Goal: Transaction & Acquisition: Book appointment/travel/reservation

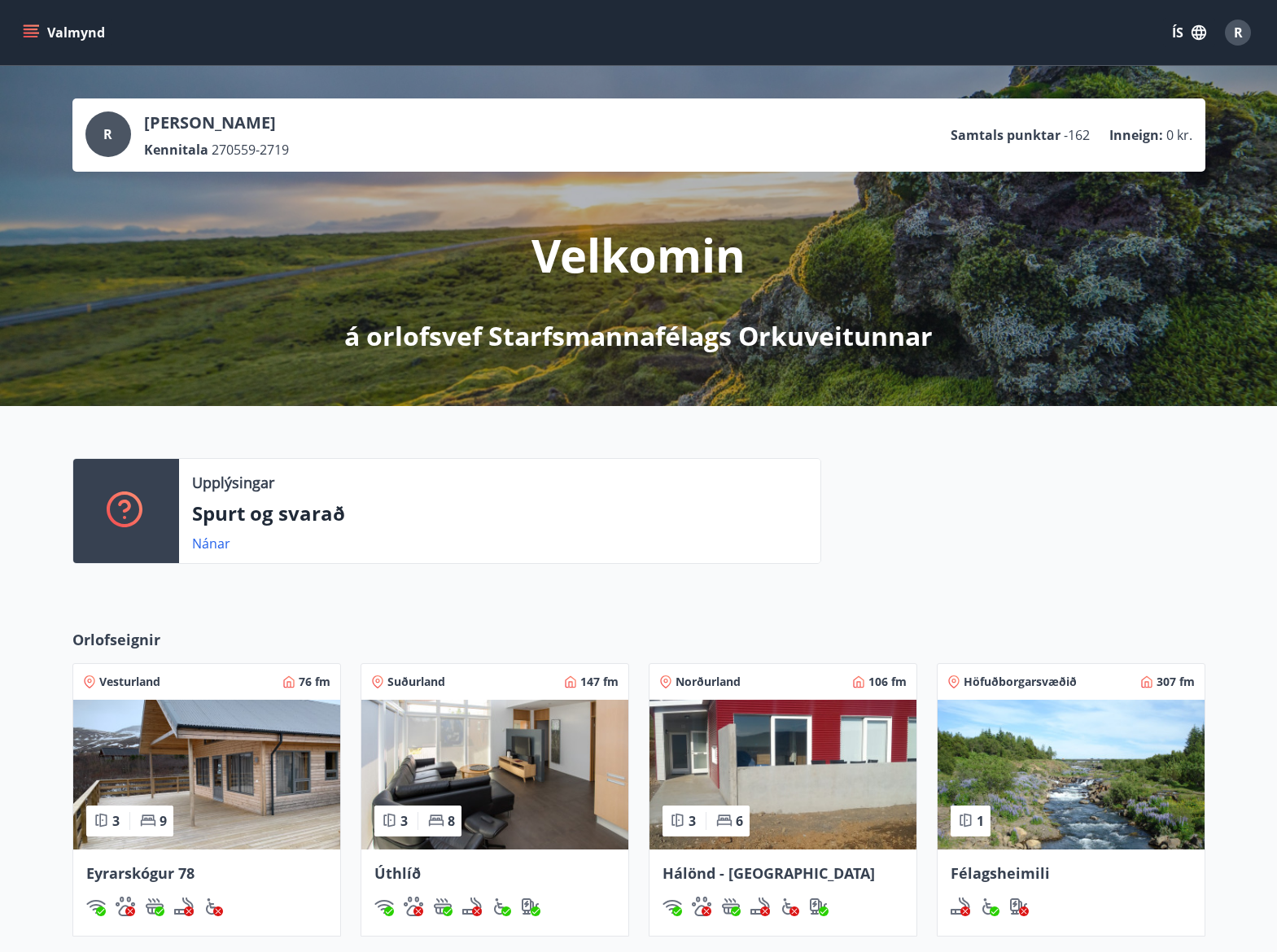
click at [41, 25] on button "Valmynd" at bounding box center [65, 32] width 92 height 29
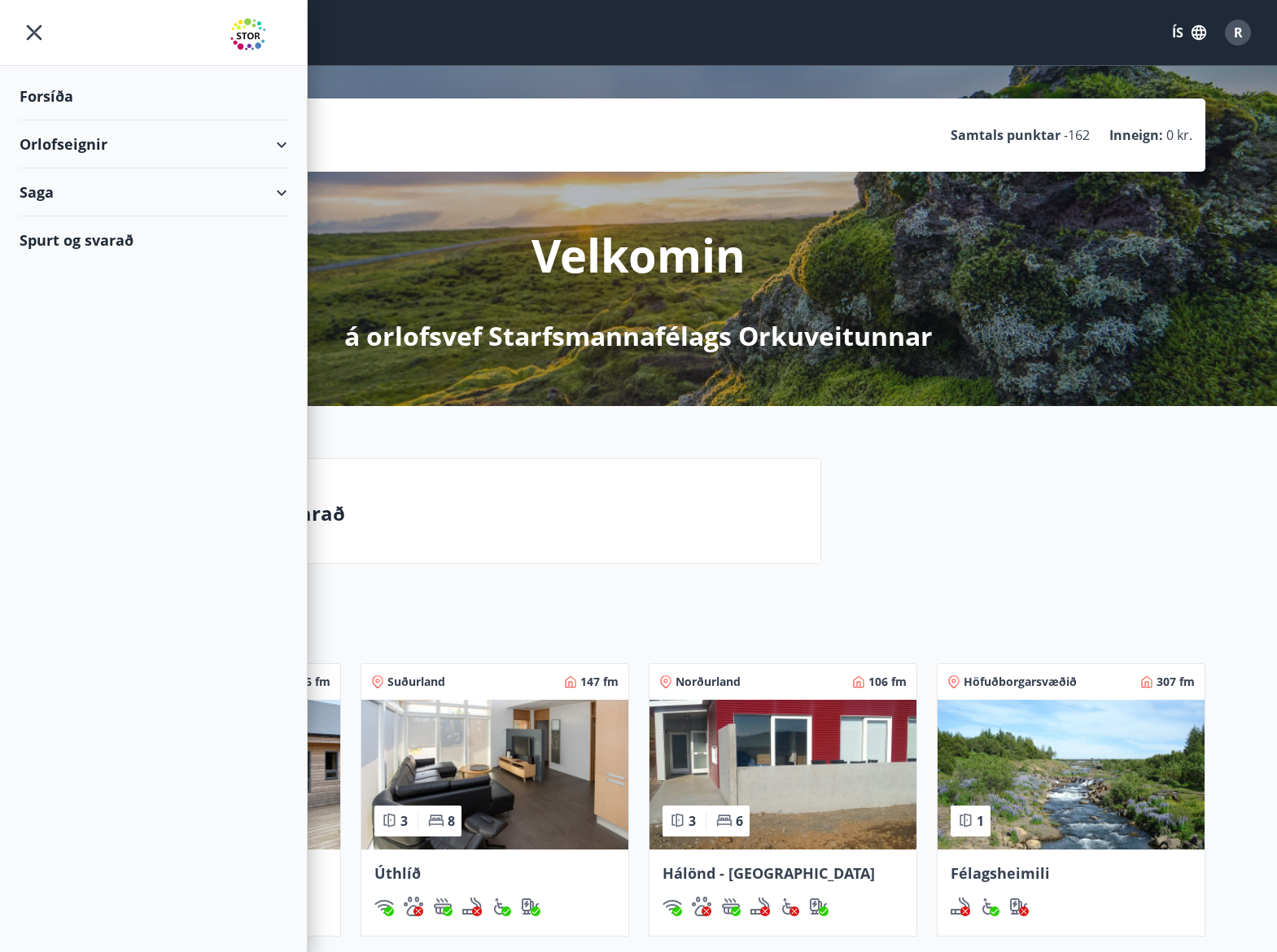
click at [286, 146] on div "Orlofseignir" at bounding box center [153, 143] width 267 height 48
click at [100, 220] on div "Bókunardagatal" at bounding box center [153, 219] width 242 height 34
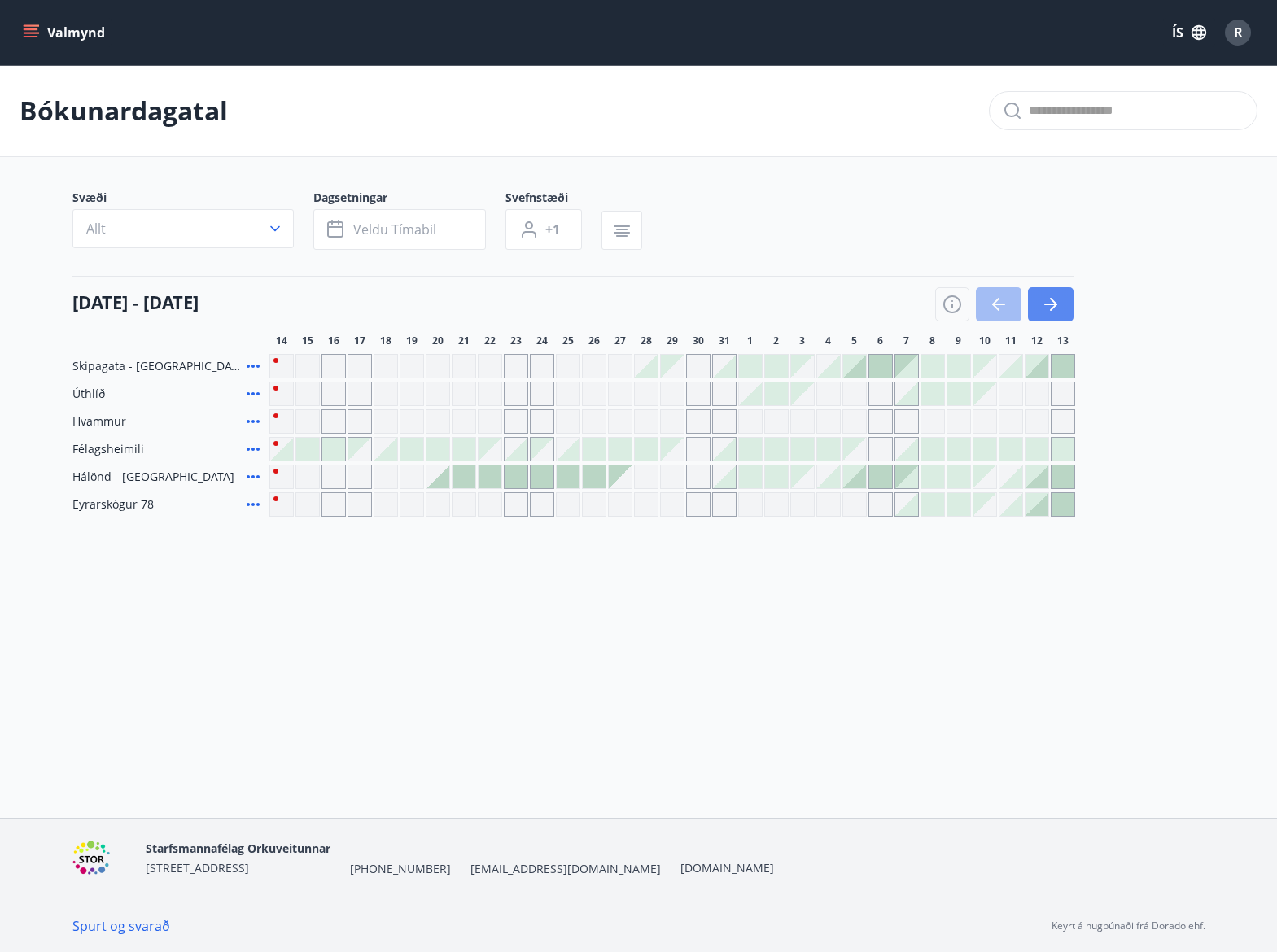
click at [1052, 302] on icon "button" at bounding box center [1051, 304] width 20 height 20
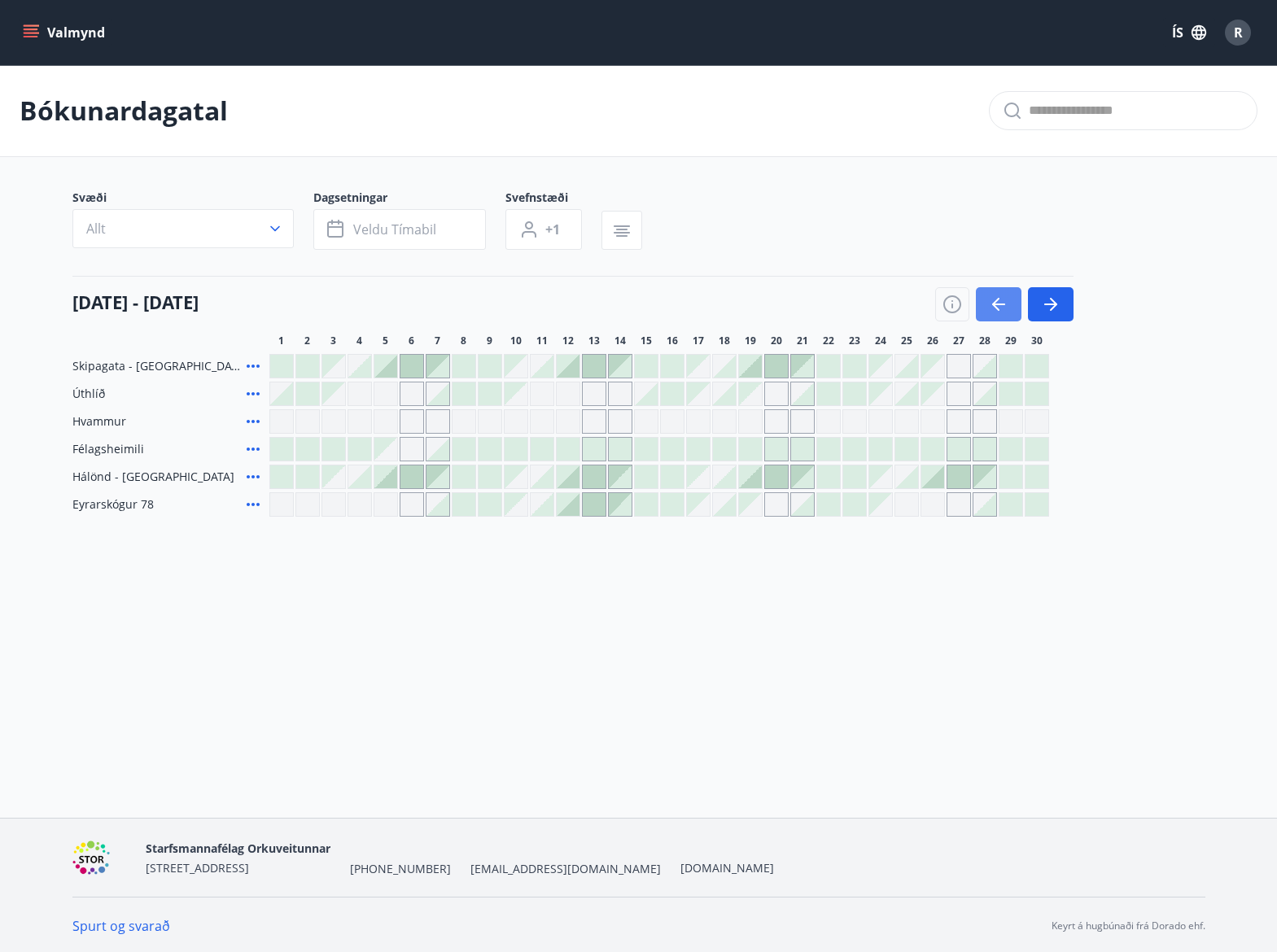
click at [997, 303] on icon "button" at bounding box center [998, 304] width 13 height 2
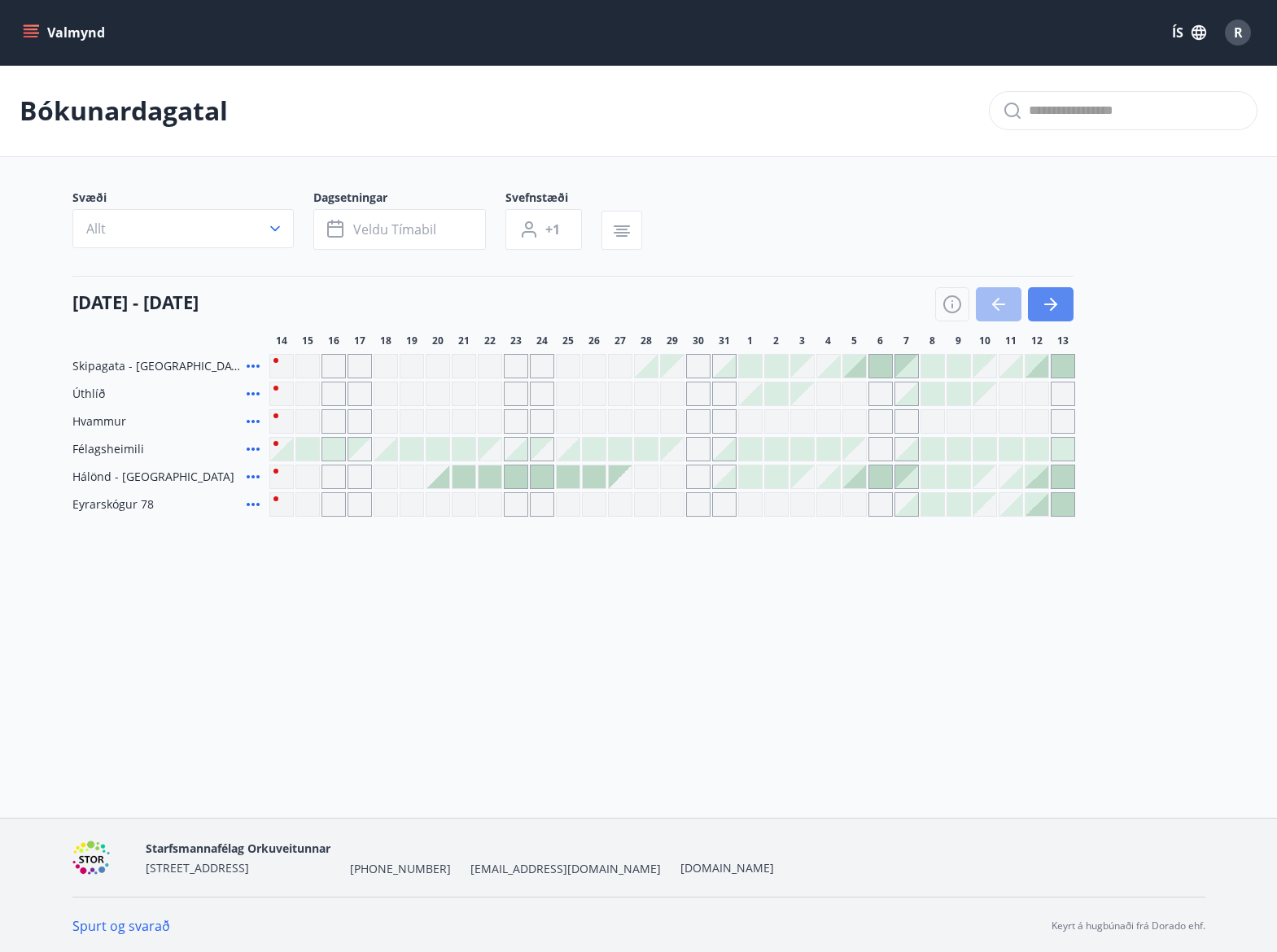
click at [1050, 307] on icon "button" at bounding box center [1051, 304] width 20 height 20
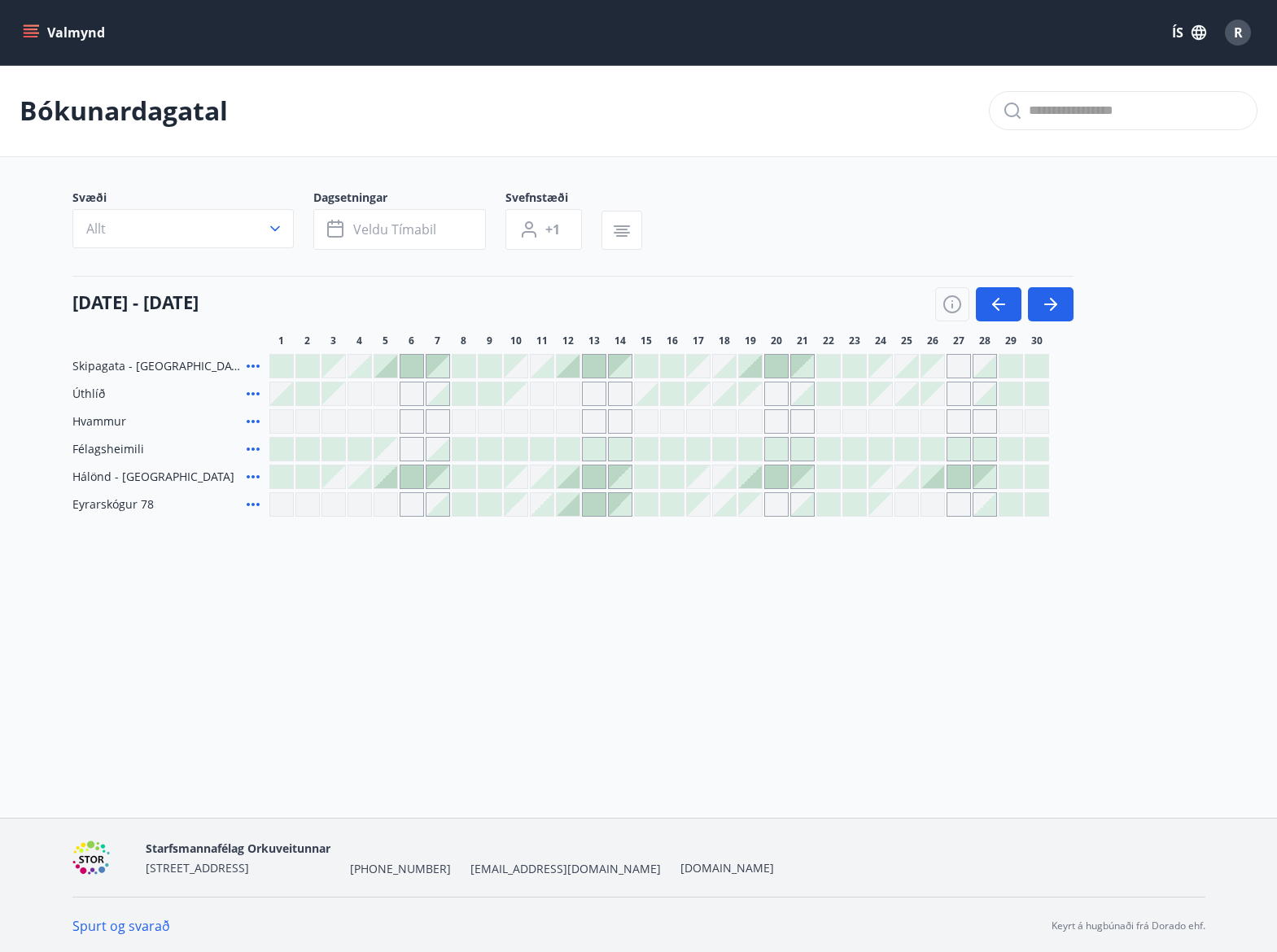
click at [570, 498] on div at bounding box center [568, 503] width 22 height 22
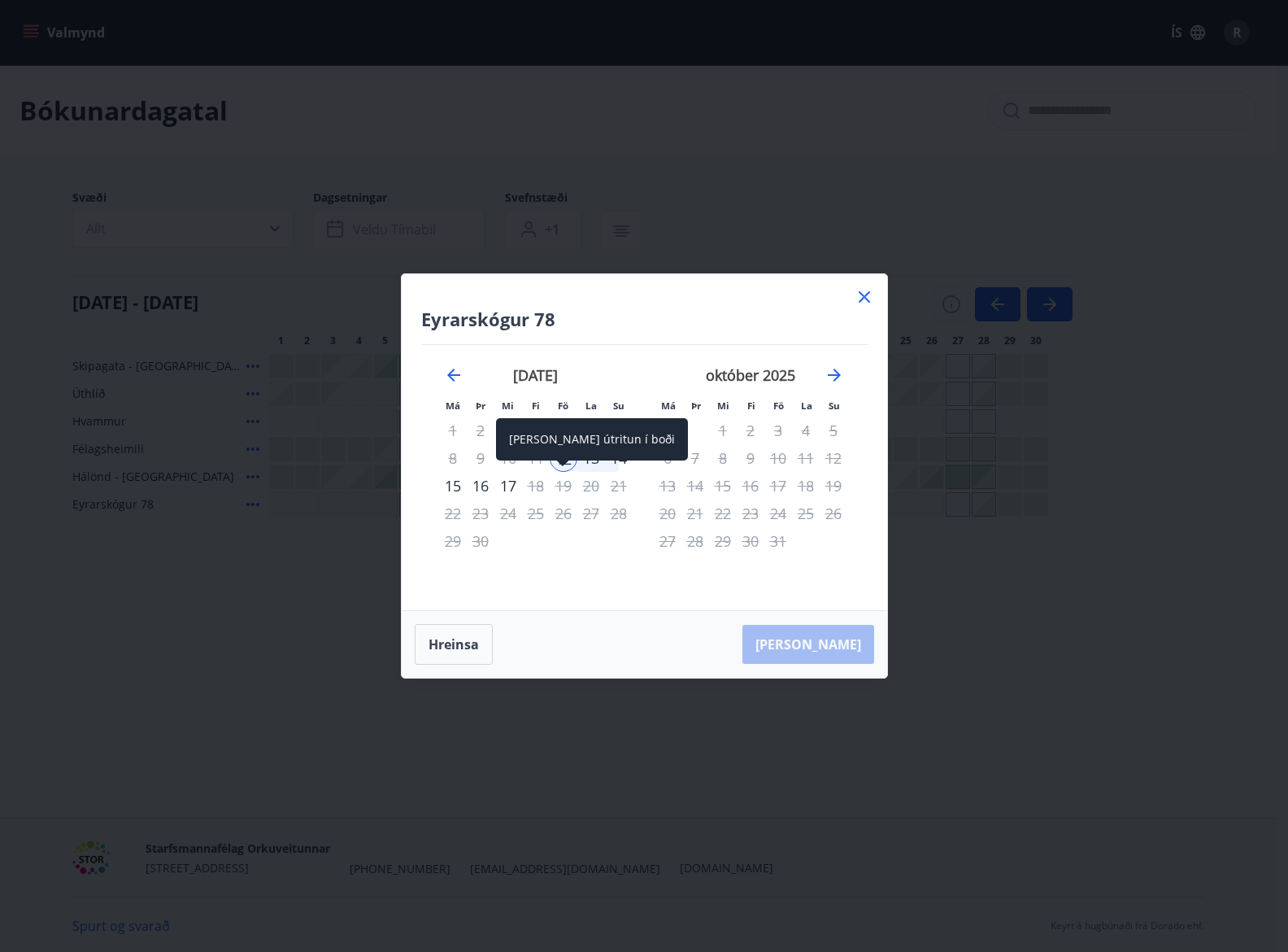
click at [564, 461] on span at bounding box center [563, 464] width 12 height 8
click at [611, 459] on div "[PERSON_NAME] útritun í boði" at bounding box center [592, 439] width 192 height 42
click at [615, 454] on div "14" at bounding box center [619, 457] width 27 height 27
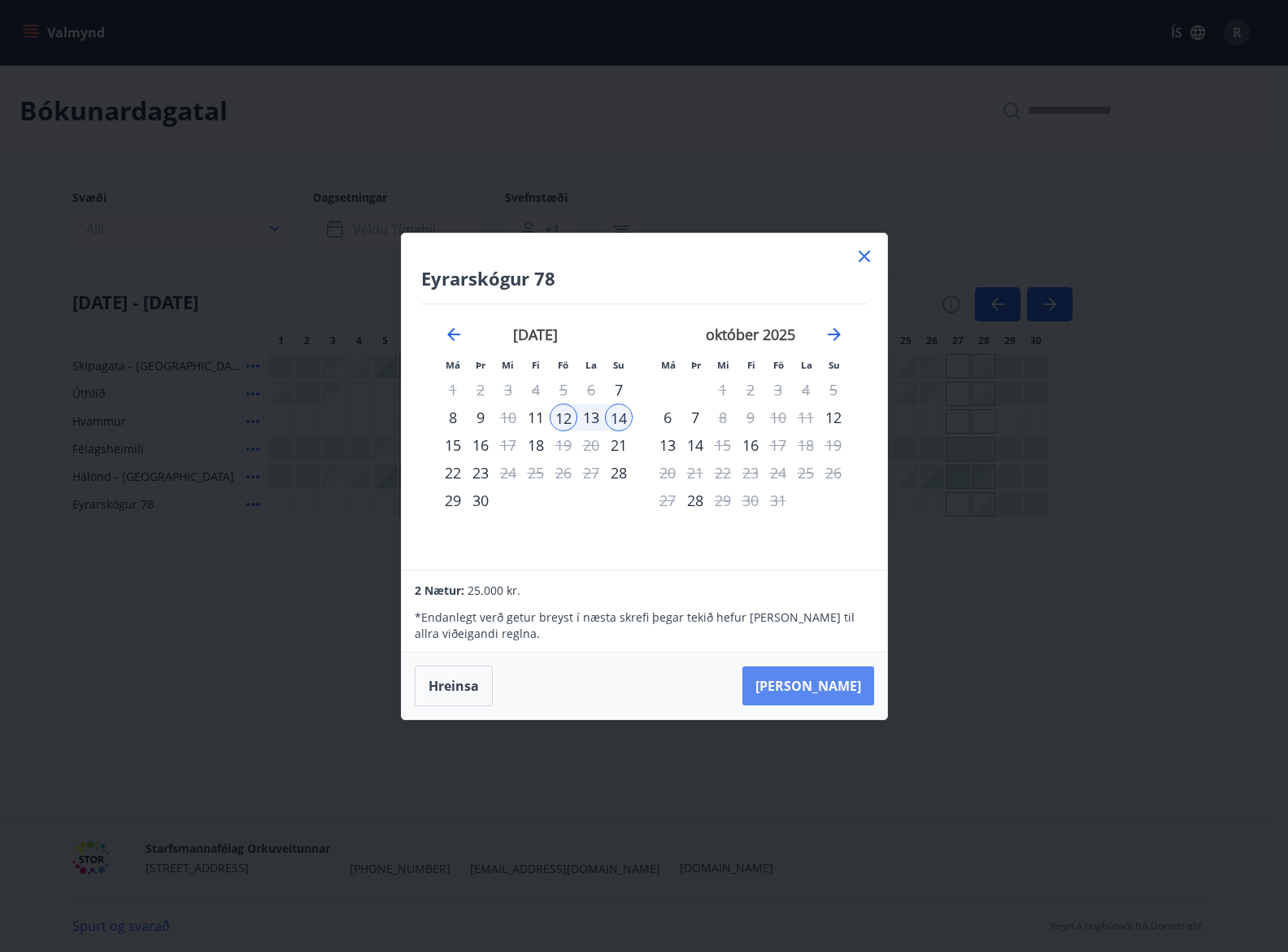
click at [824, 679] on button "[PERSON_NAME]" at bounding box center [808, 686] width 132 height 39
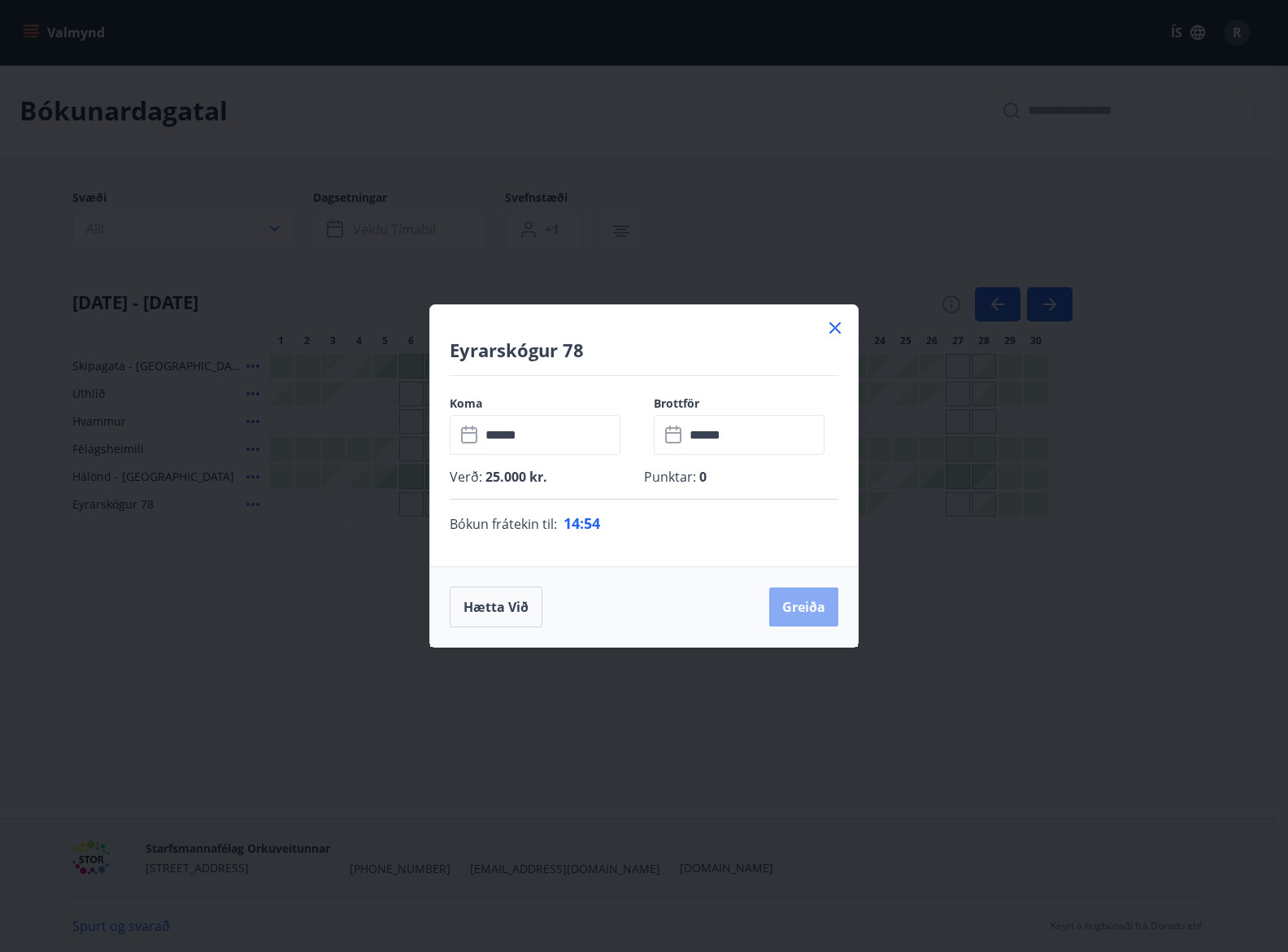
click at [820, 602] on button "Greiða" at bounding box center [803, 607] width 69 height 39
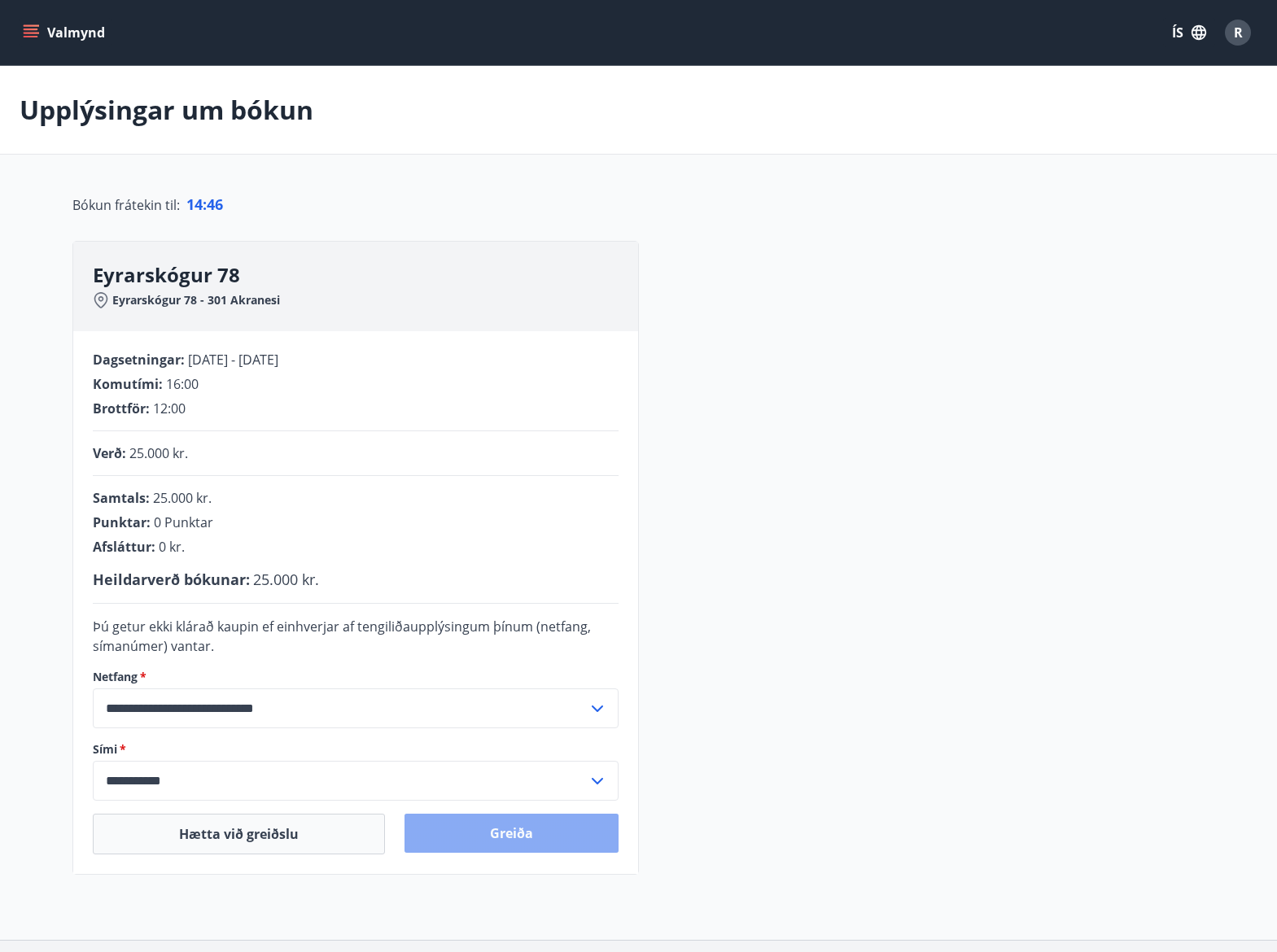
click at [513, 830] on button "Greiða" at bounding box center [511, 833] width 214 height 39
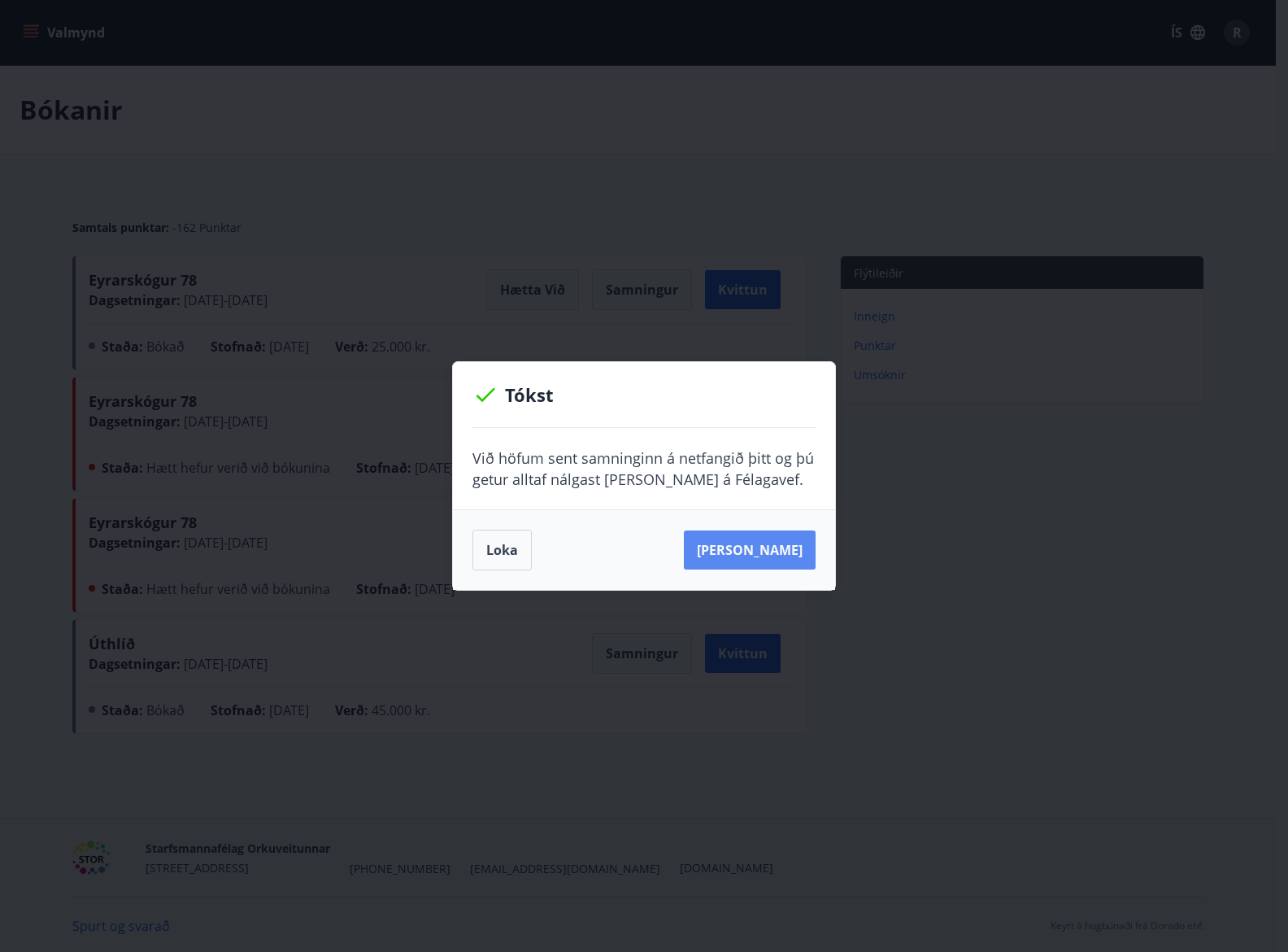
click at [716, 546] on button "Sjá samning" at bounding box center [749, 550] width 132 height 39
click at [502, 548] on button "Loka" at bounding box center [502, 550] width 59 height 41
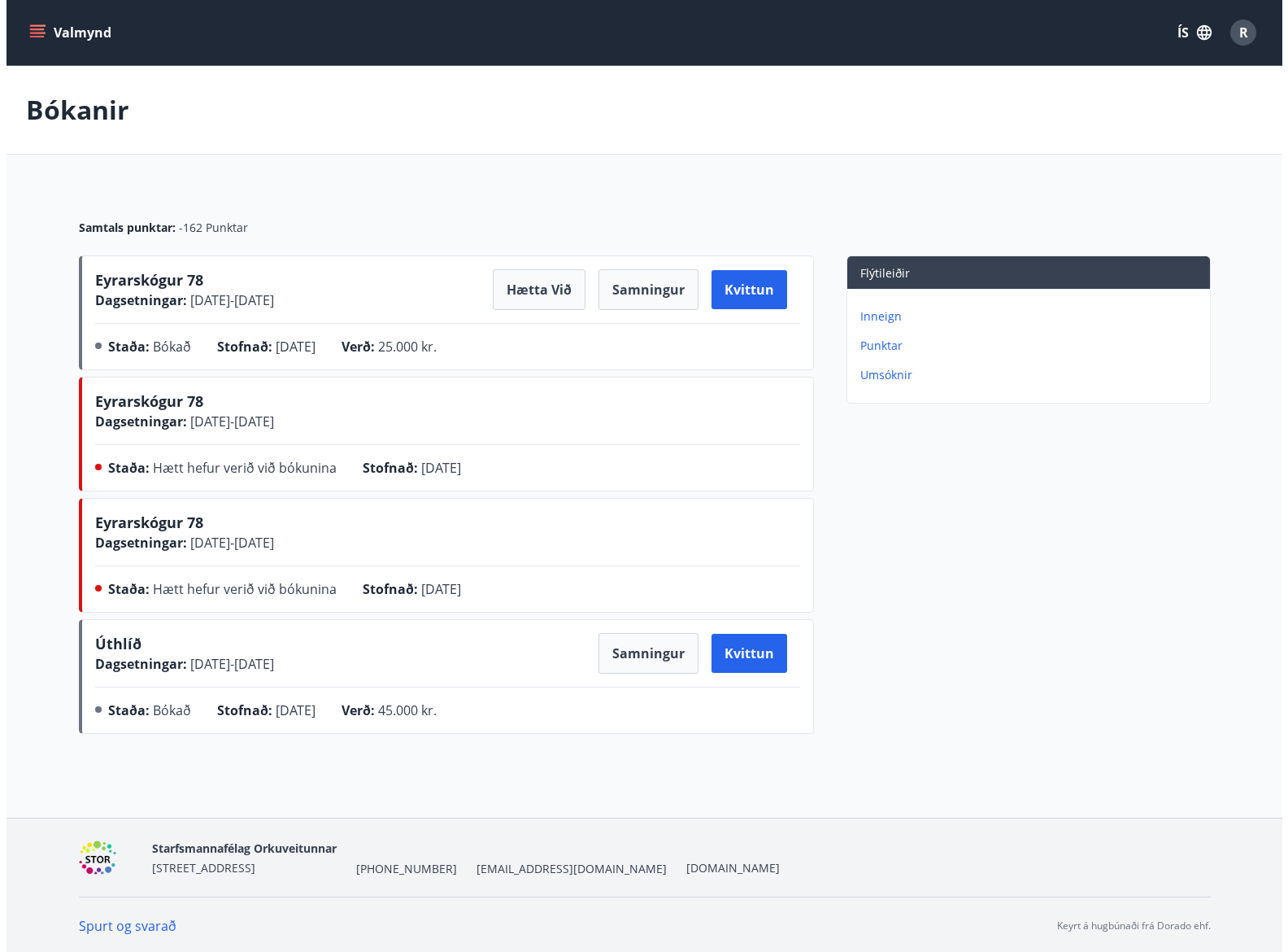
scroll to position [3, 0]
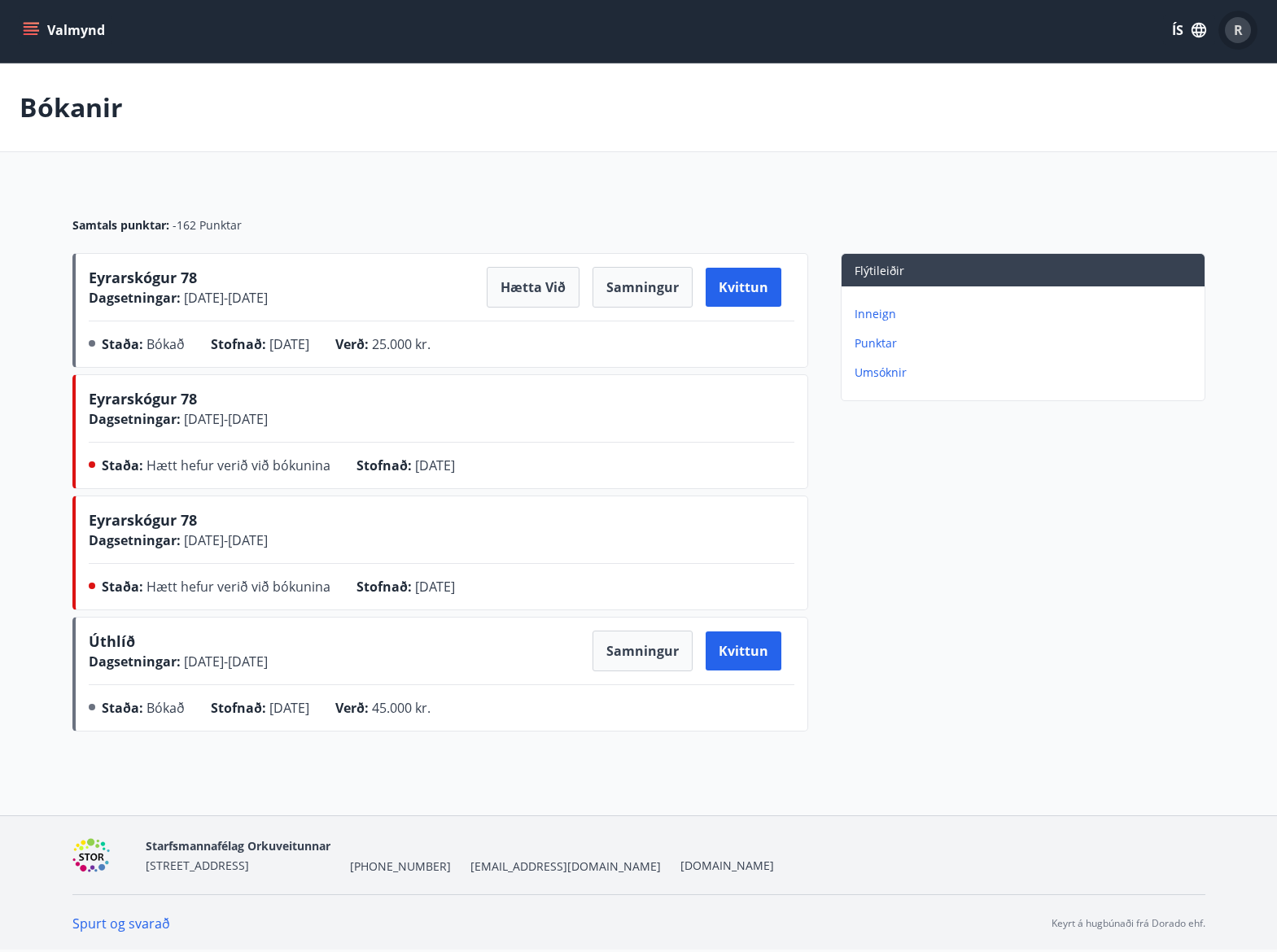
click at [1233, 27] on span "R" at bounding box center [1237, 30] width 9 height 18
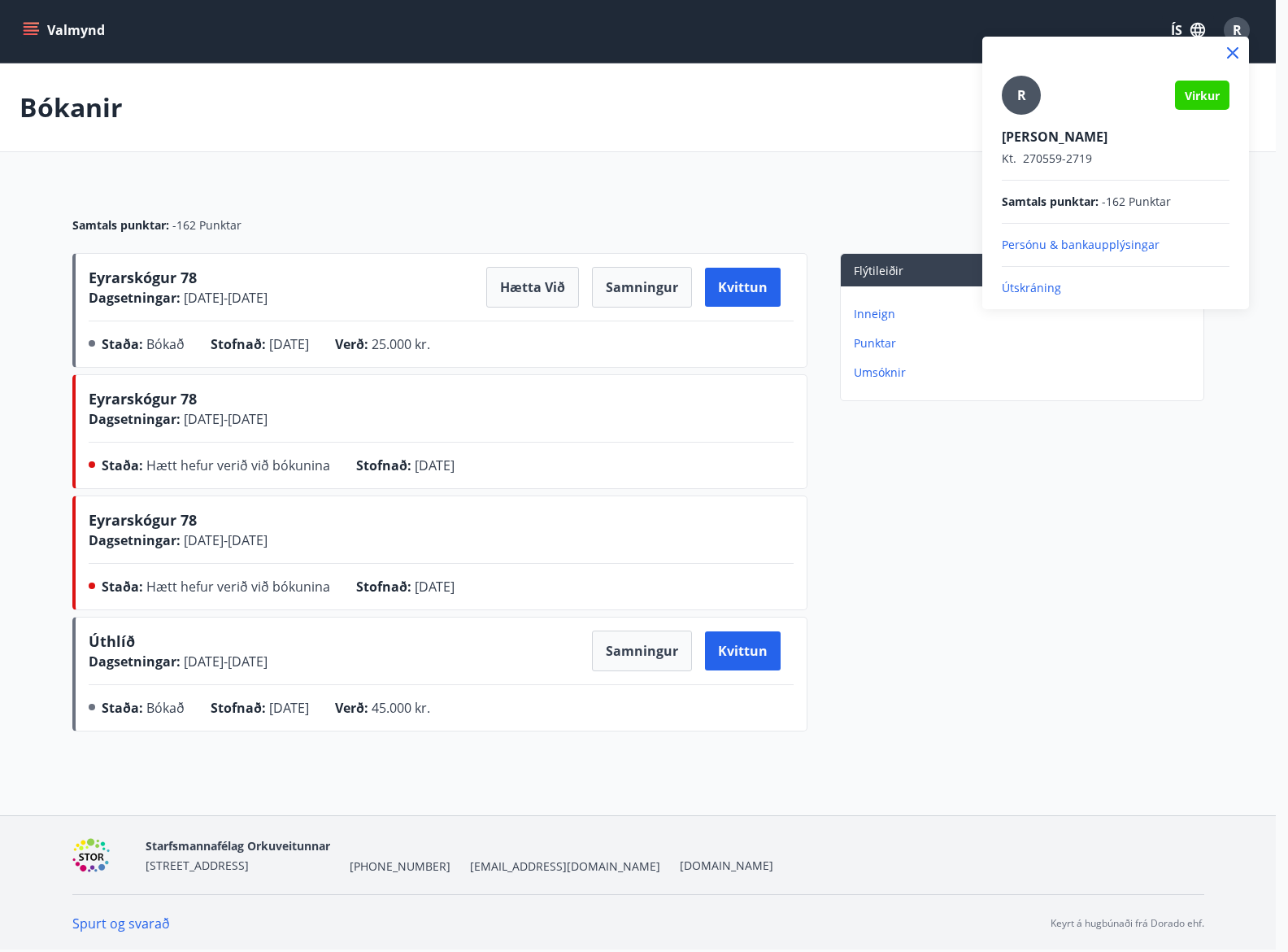
click at [1048, 285] on p "Útskráning" at bounding box center [1116, 288] width 228 height 17
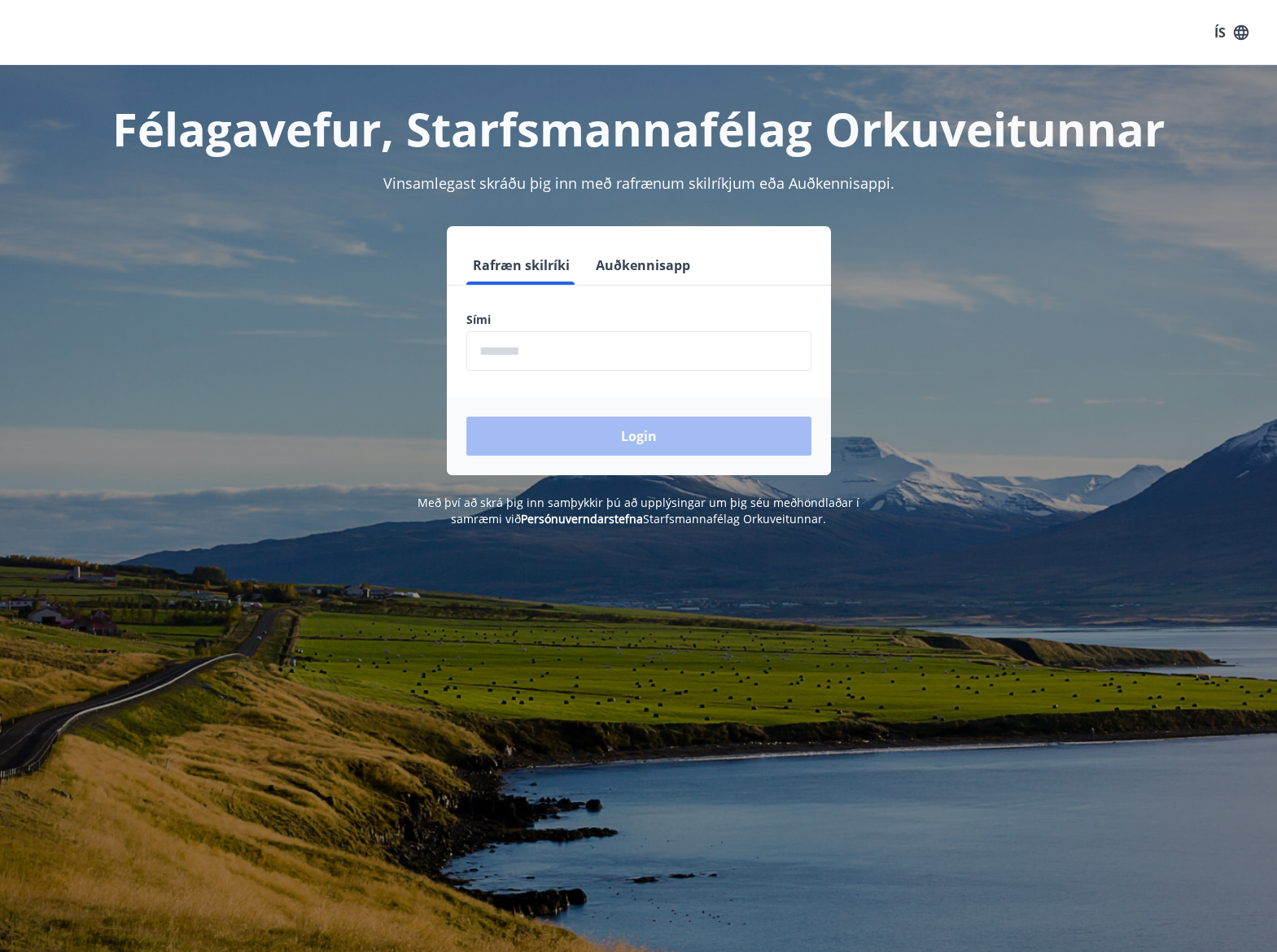
click at [577, 349] on input "phone" at bounding box center [639, 350] width 345 height 40
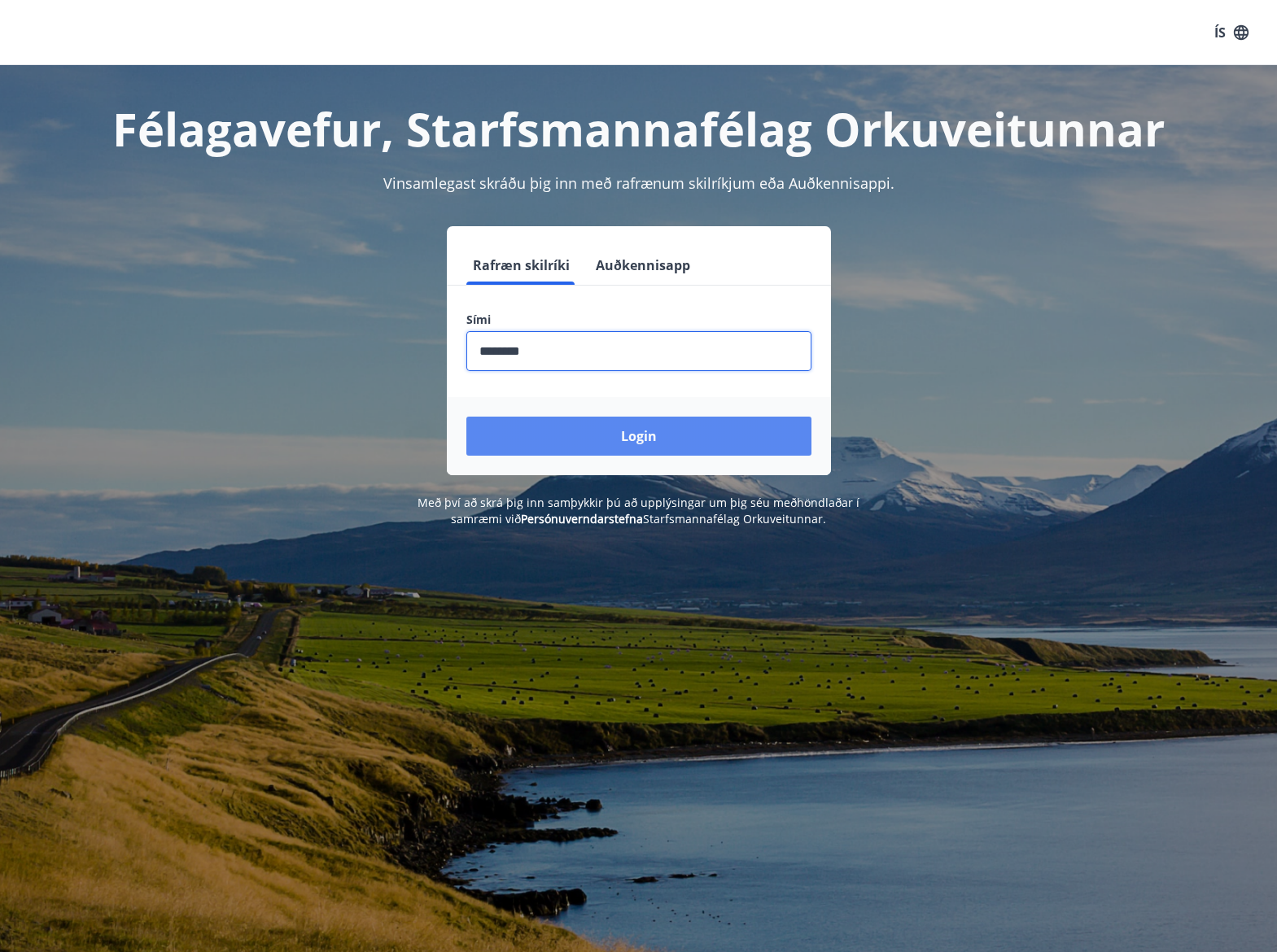
type input "********"
click at [645, 431] on button "Login" at bounding box center [639, 436] width 345 height 39
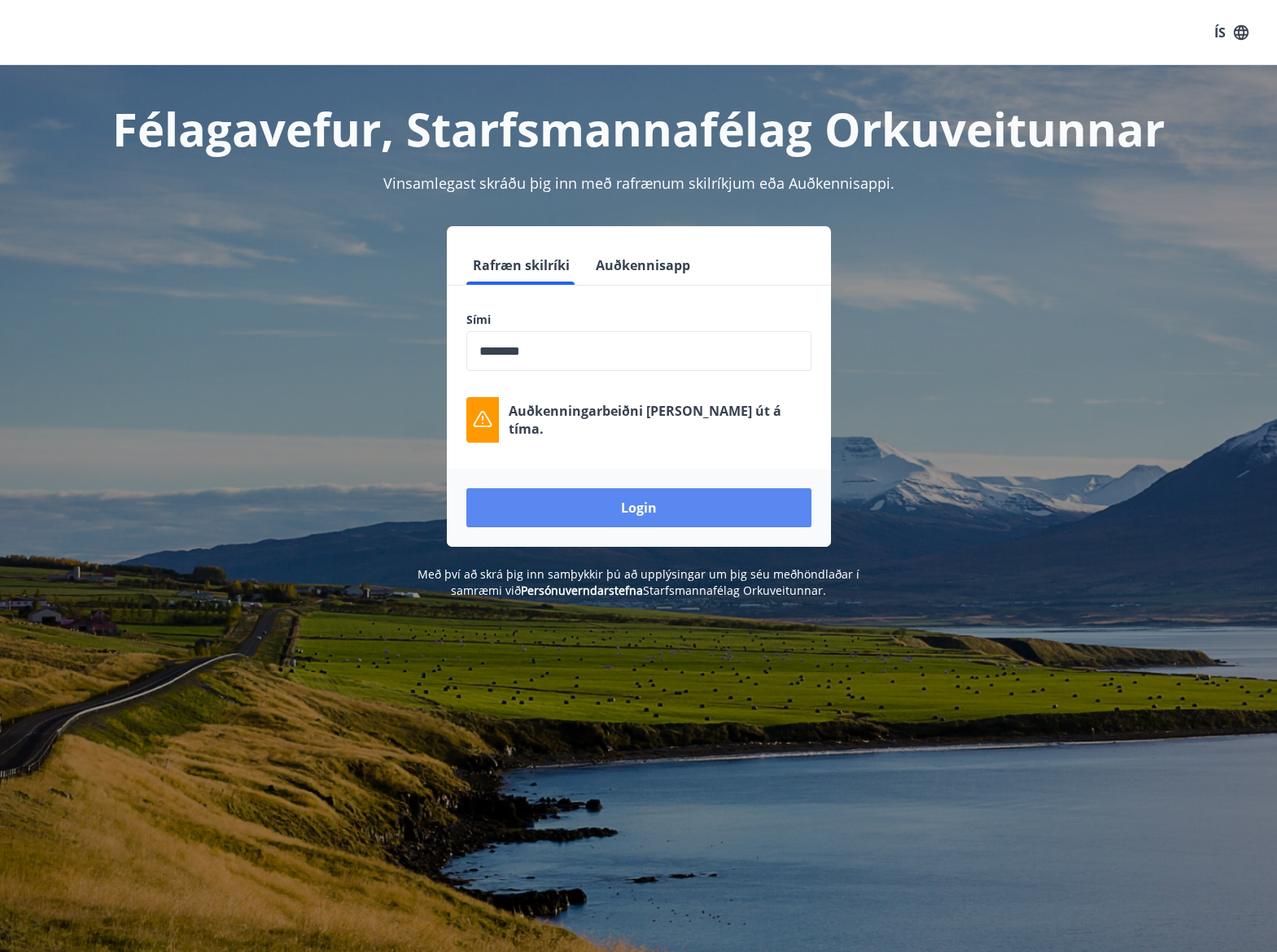
click at [637, 503] on button "Login" at bounding box center [639, 507] width 345 height 39
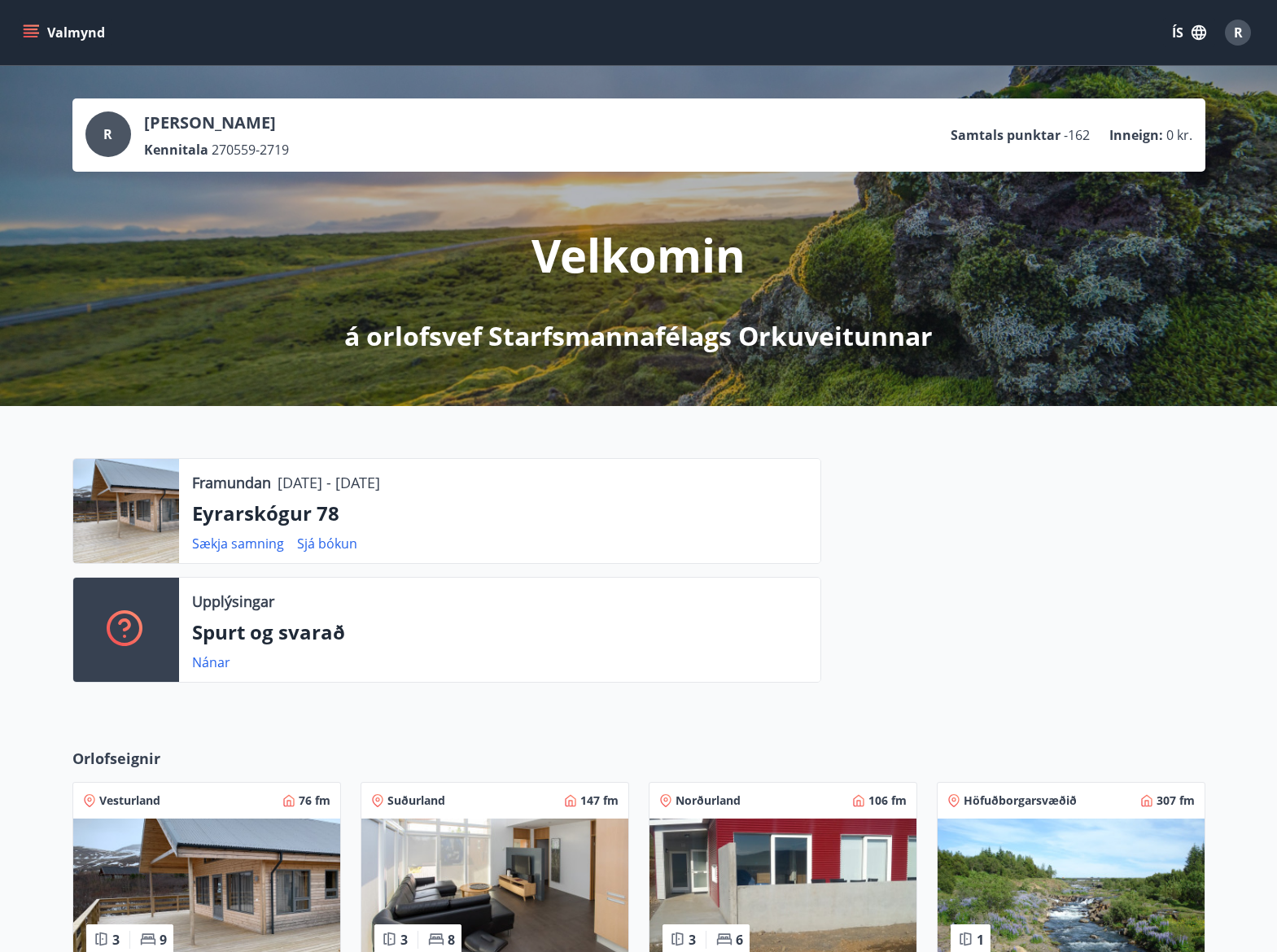
click at [27, 33] on icon "menu" at bounding box center [32, 33] width 18 height 2
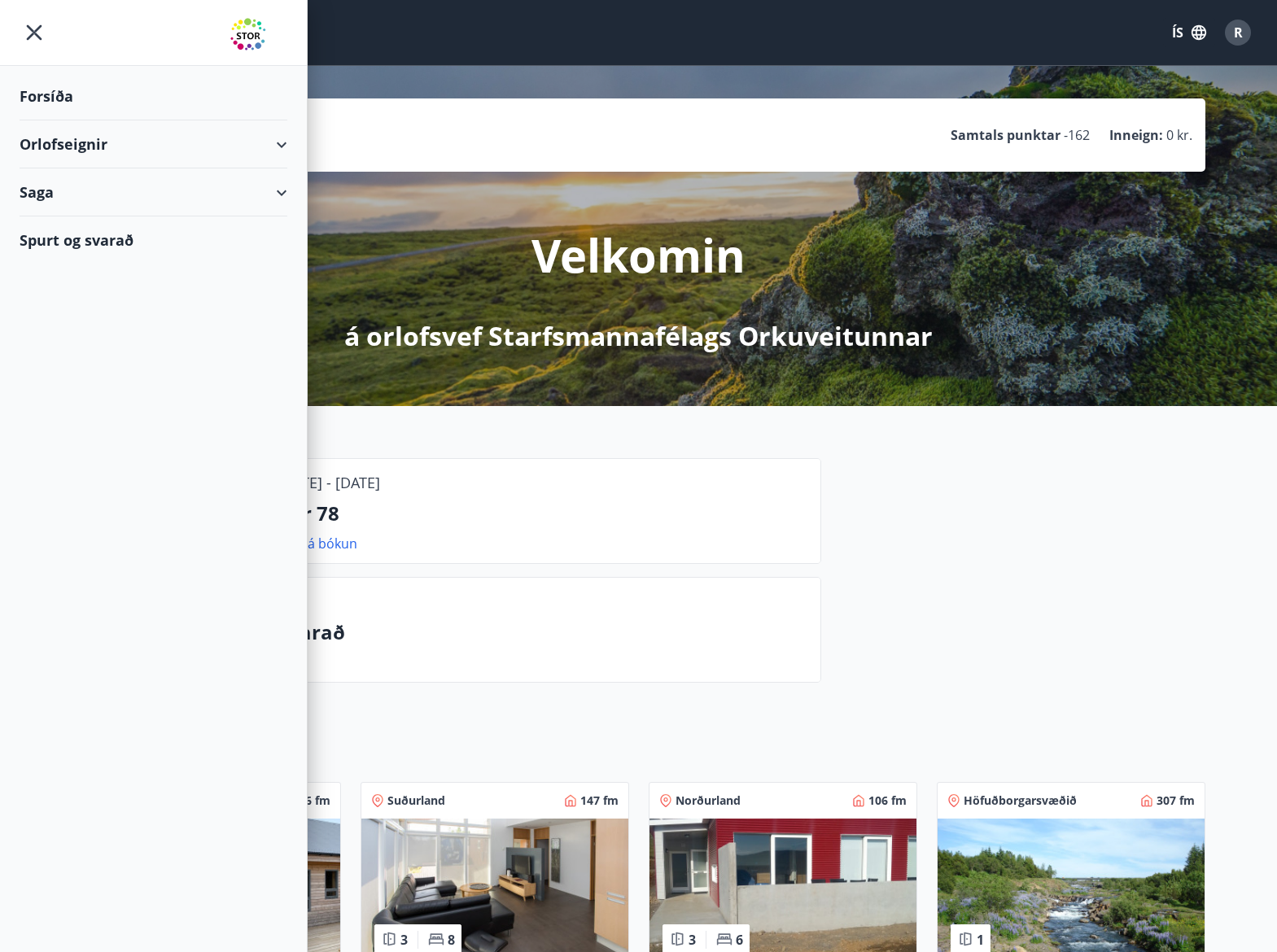
click at [290, 146] on icon at bounding box center [282, 144] width 20 height 20
click at [80, 217] on div "Bókunardagatal" at bounding box center [153, 219] width 242 height 34
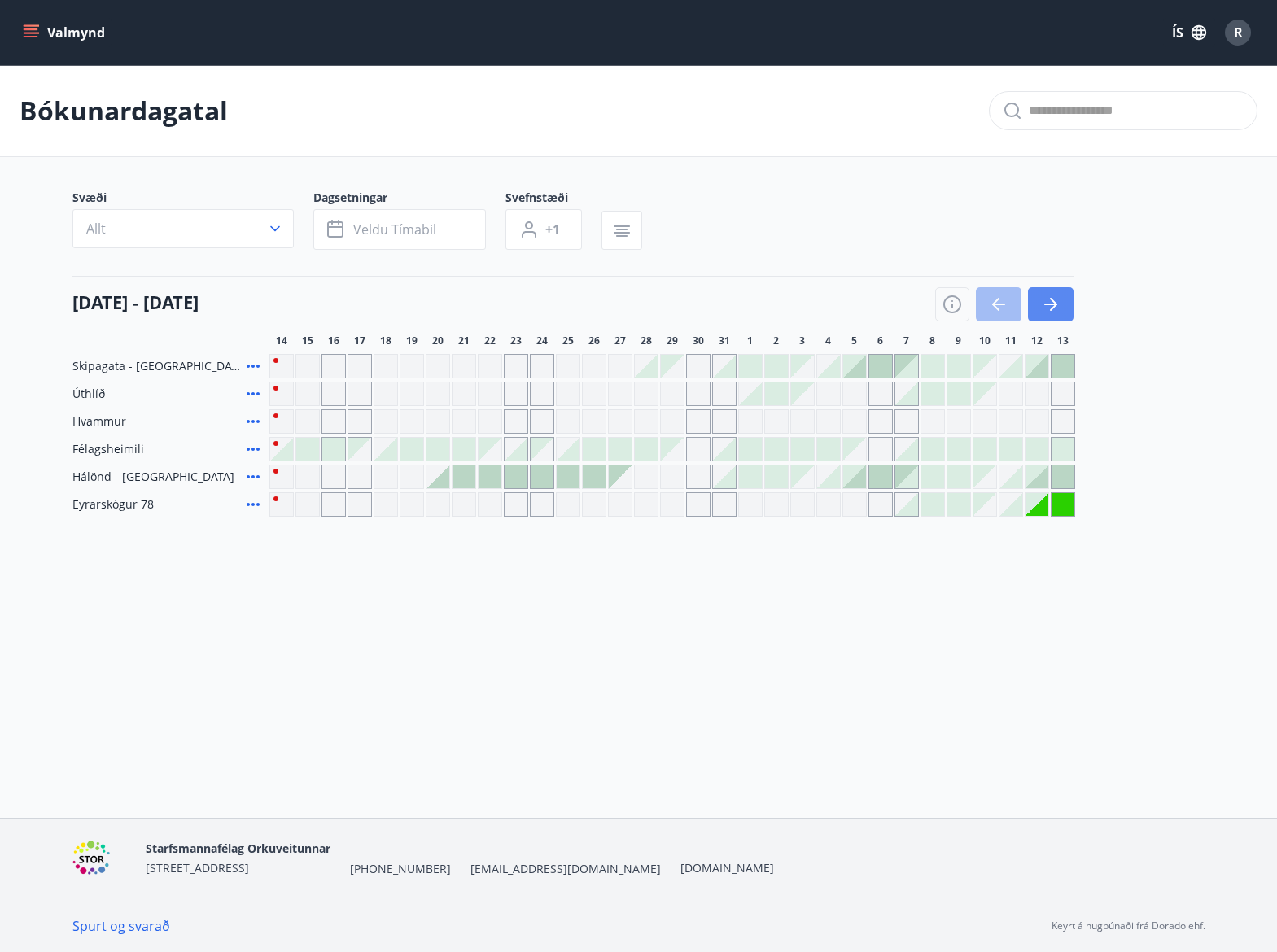
click at [1047, 306] on icon "button" at bounding box center [1051, 304] width 20 height 20
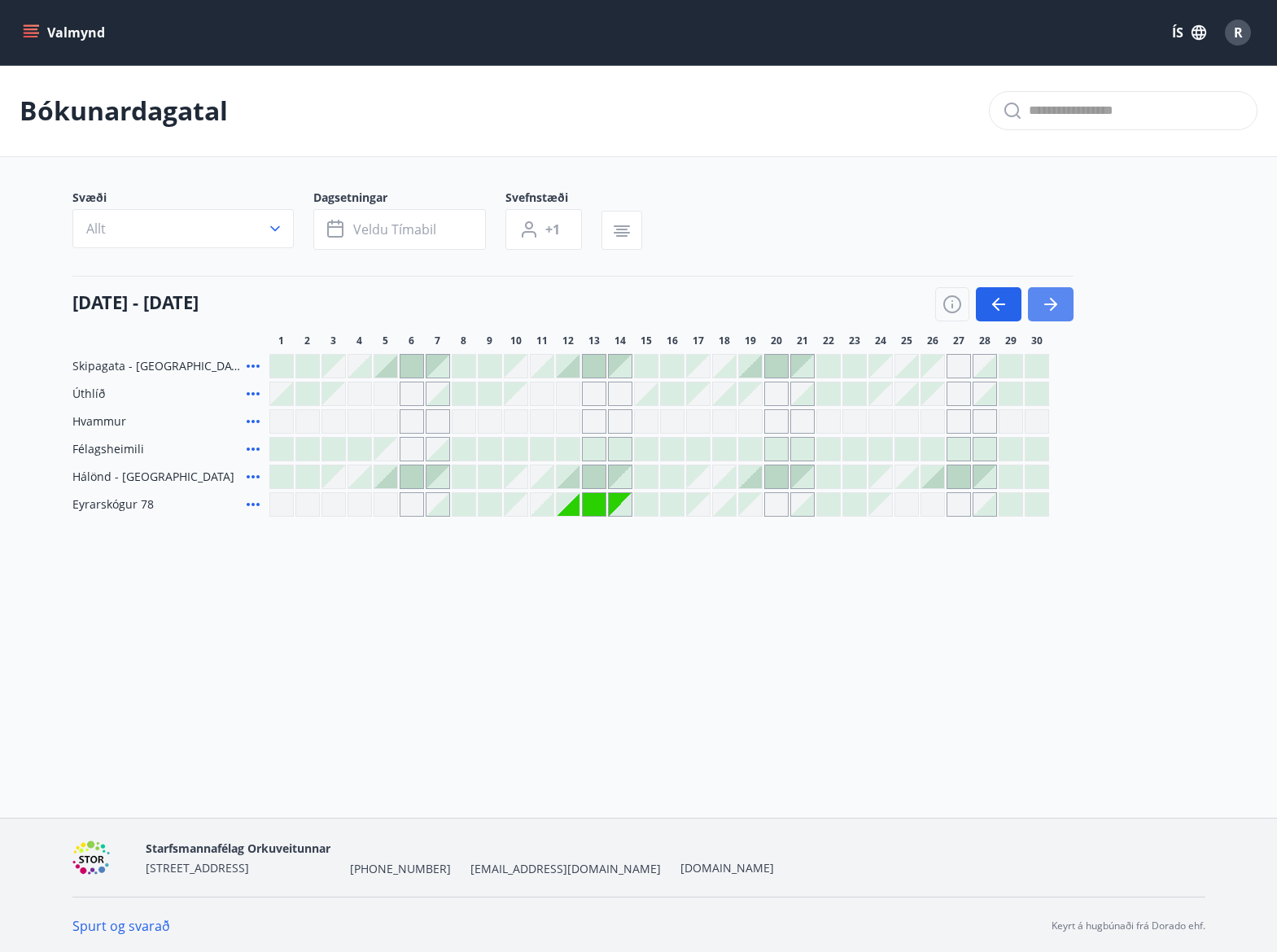
click at [1047, 306] on icon "button" at bounding box center [1051, 304] width 20 height 20
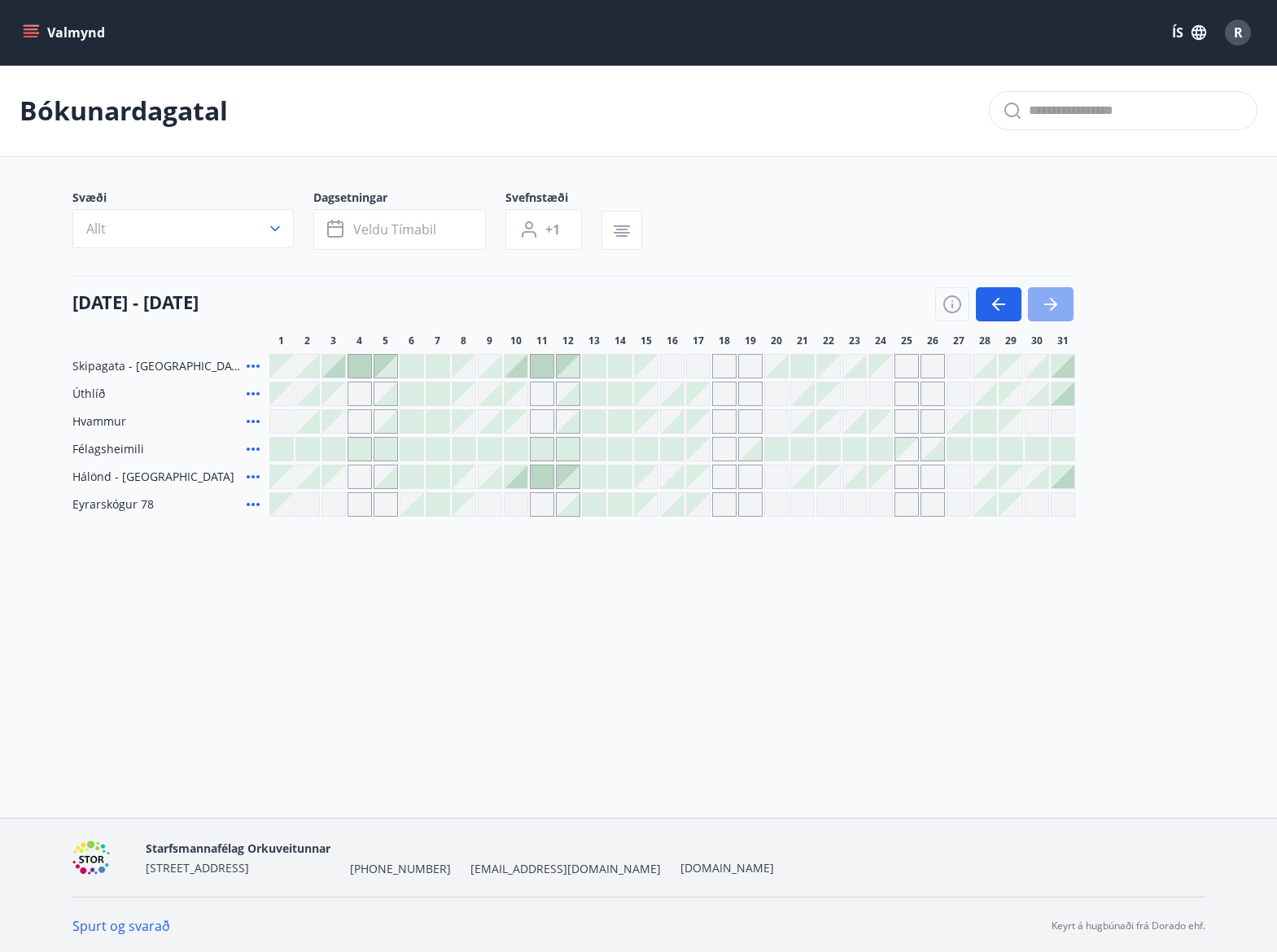
click at [1047, 306] on icon "button" at bounding box center [1051, 304] width 20 height 20
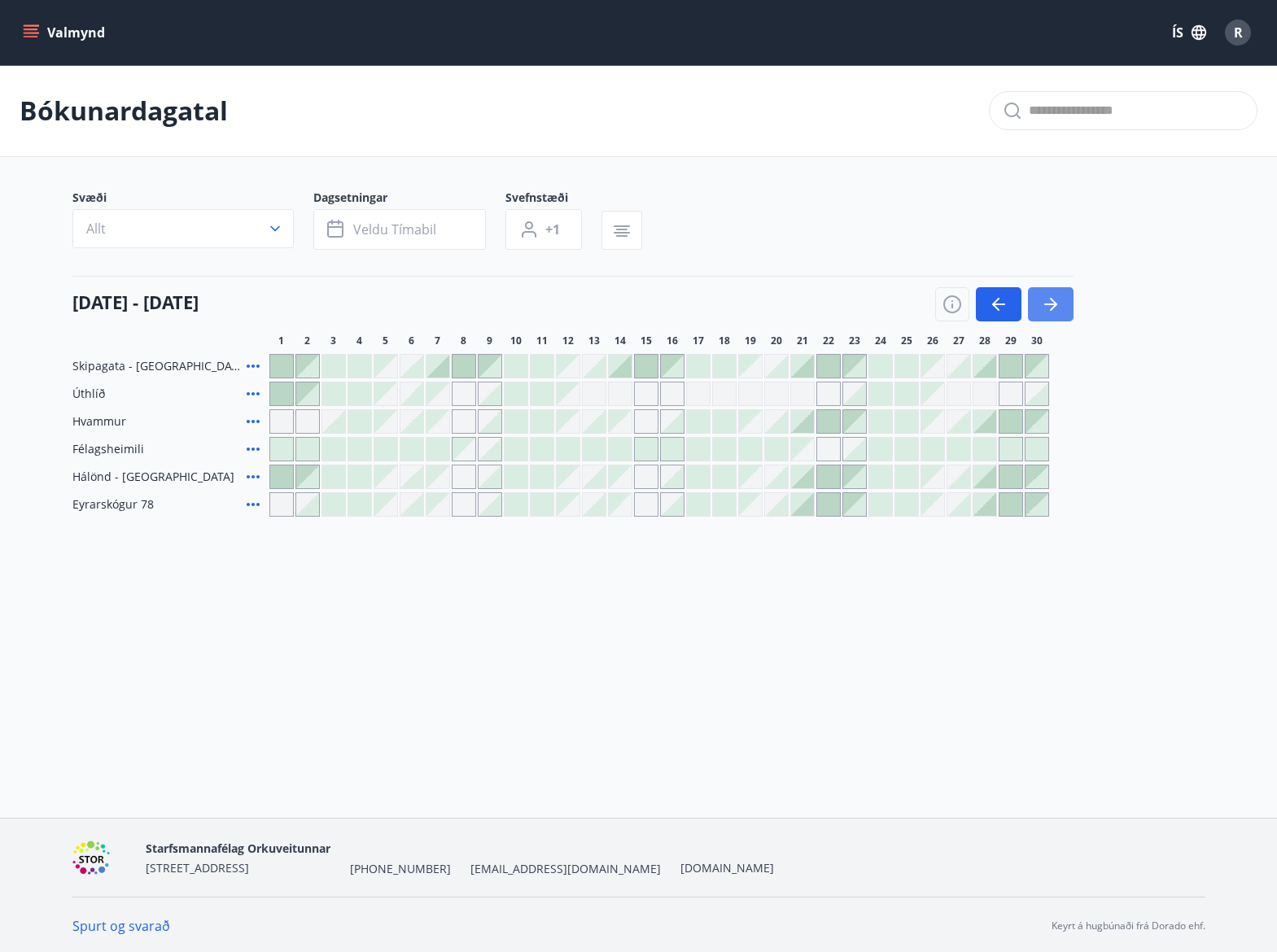
click at [1047, 306] on icon "button" at bounding box center [1051, 304] width 20 height 20
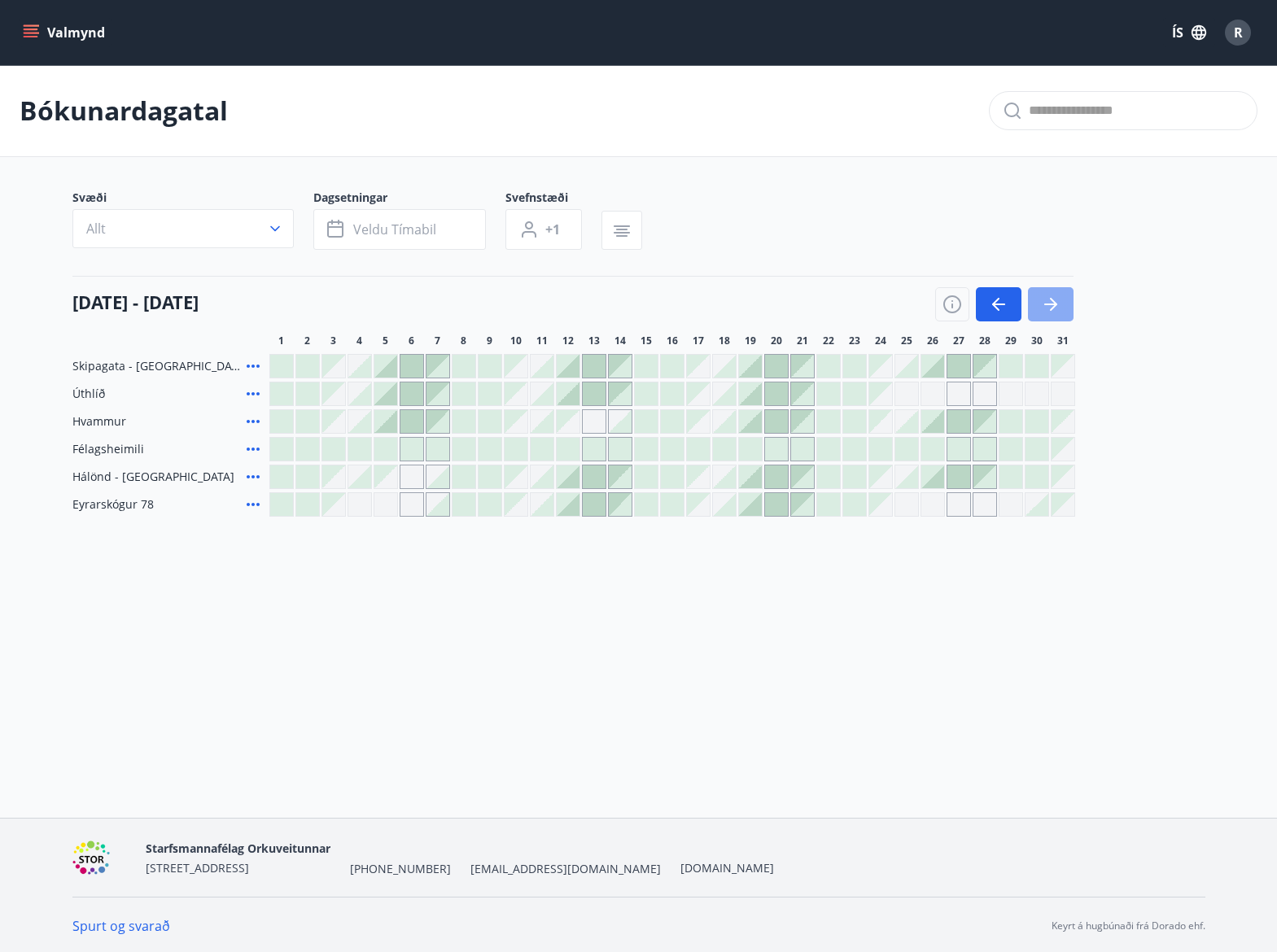
click at [1047, 306] on icon "button" at bounding box center [1051, 304] width 20 height 20
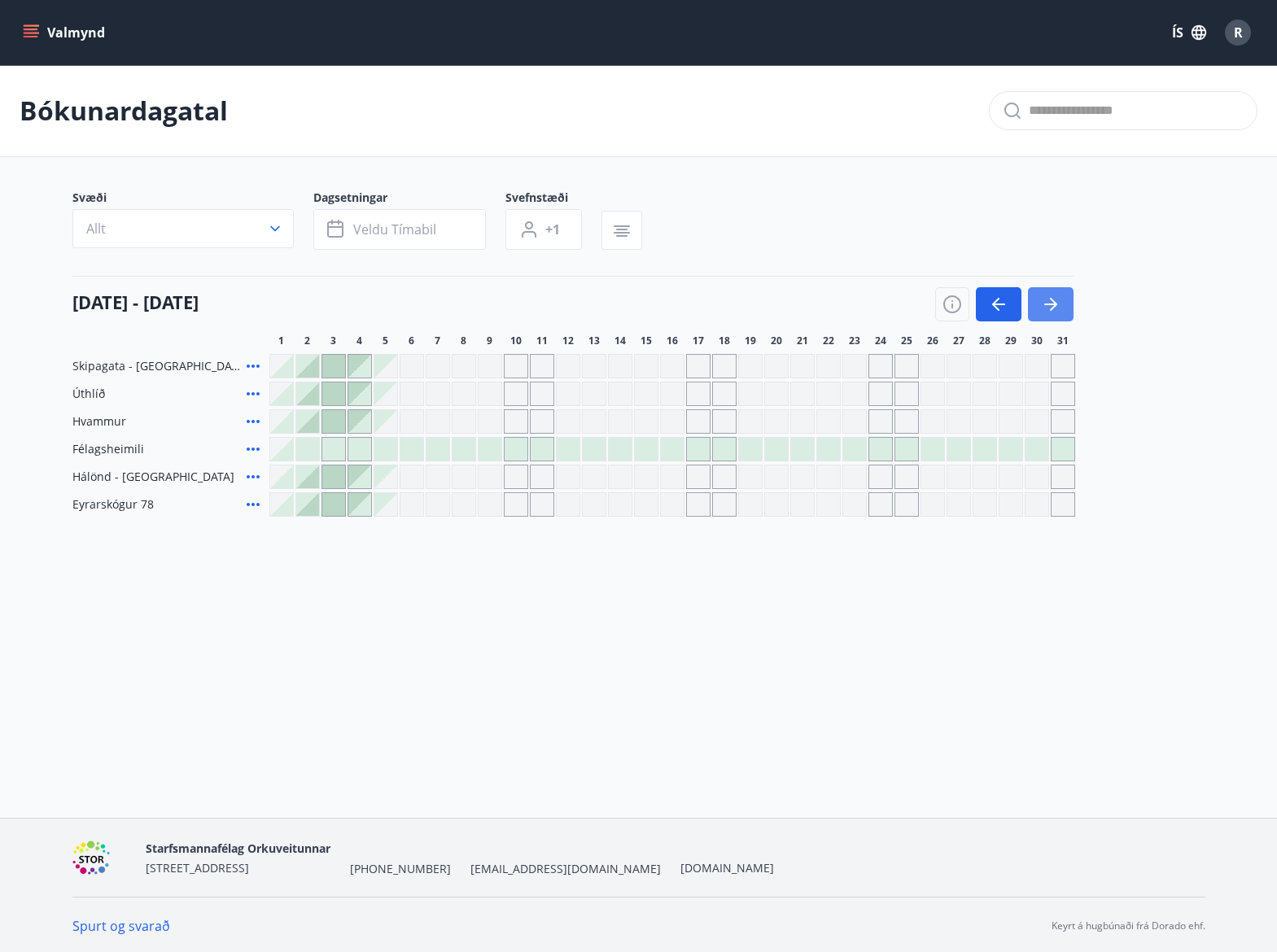
click at [1047, 306] on icon "button" at bounding box center [1051, 304] width 20 height 20
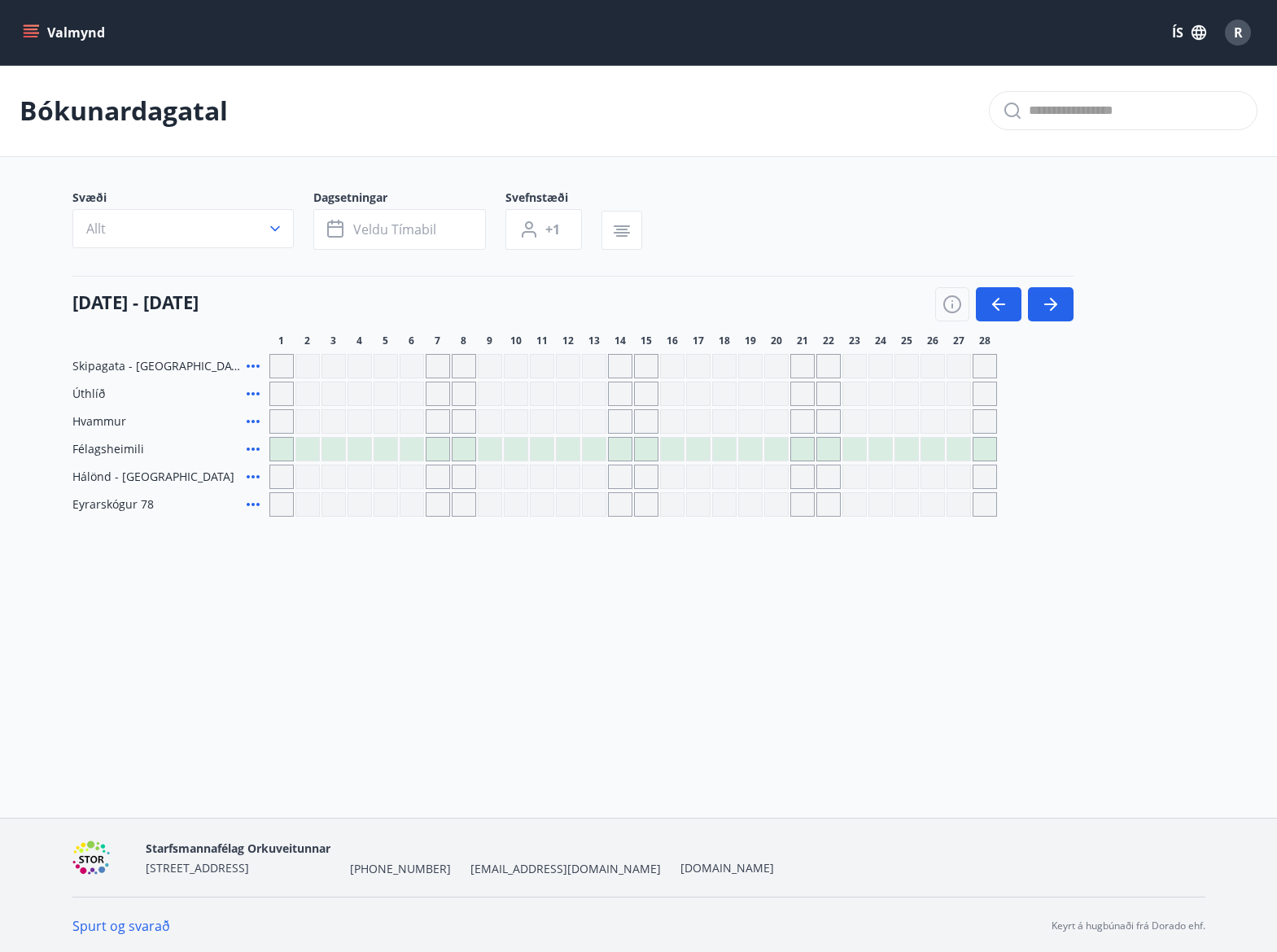
click at [292, 507] on div "Gráir dagar eru ekki bókanlegir" at bounding box center [281, 504] width 24 height 24
click at [459, 450] on div at bounding box center [463, 449] width 22 height 22
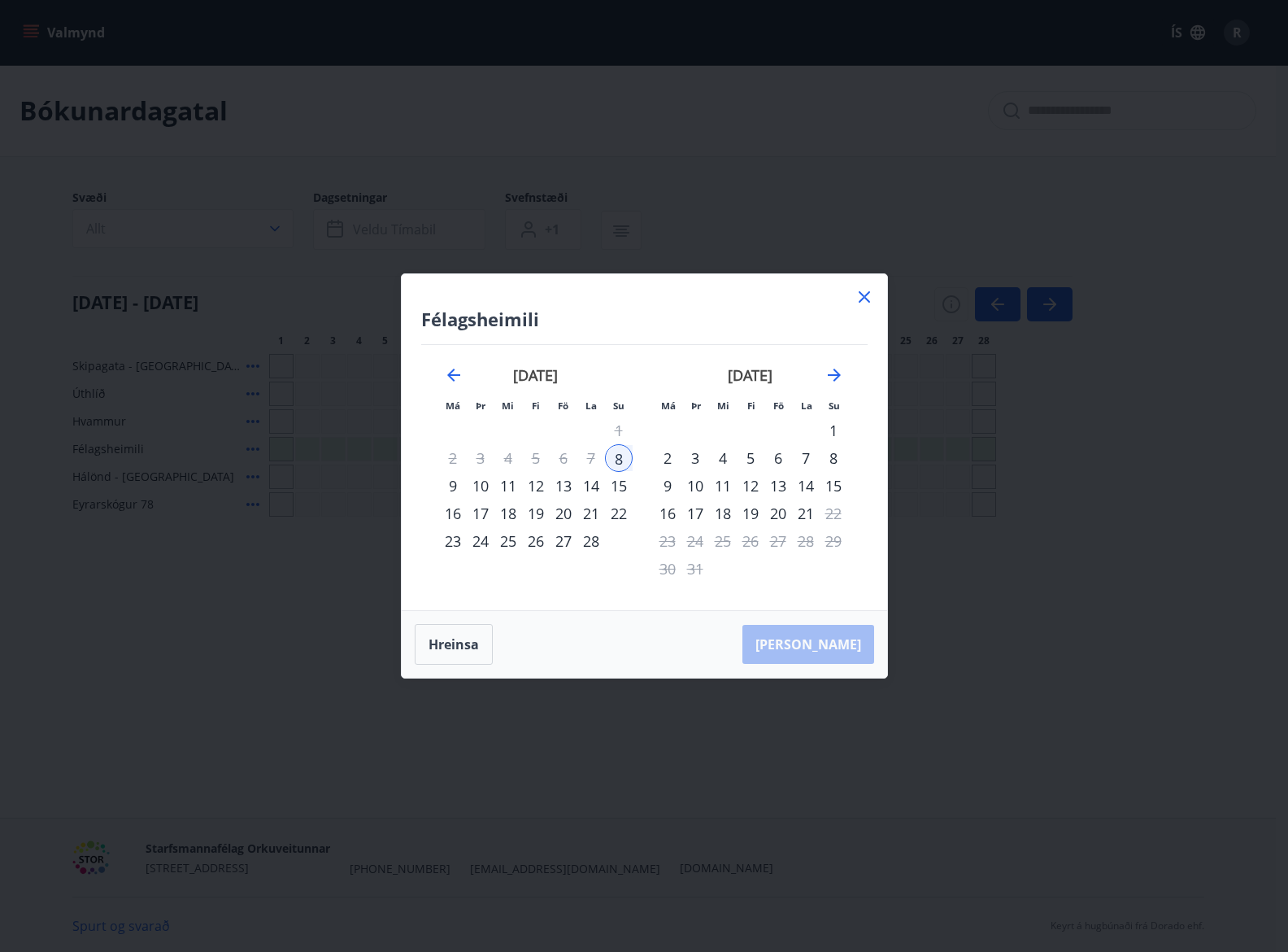
click at [866, 304] on icon at bounding box center [865, 297] width 20 height 20
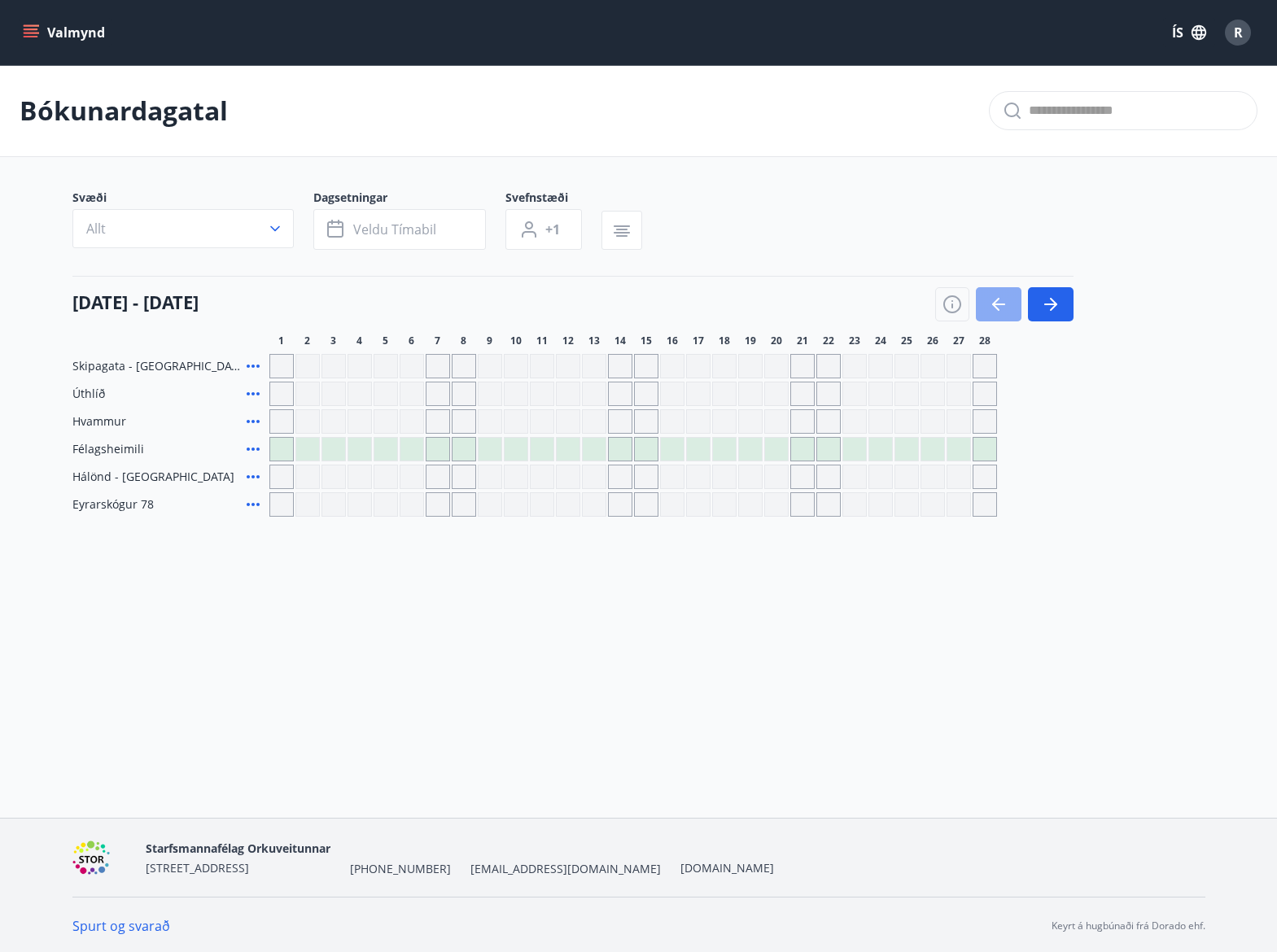
click at [993, 299] on icon "button" at bounding box center [998, 304] width 20 height 20
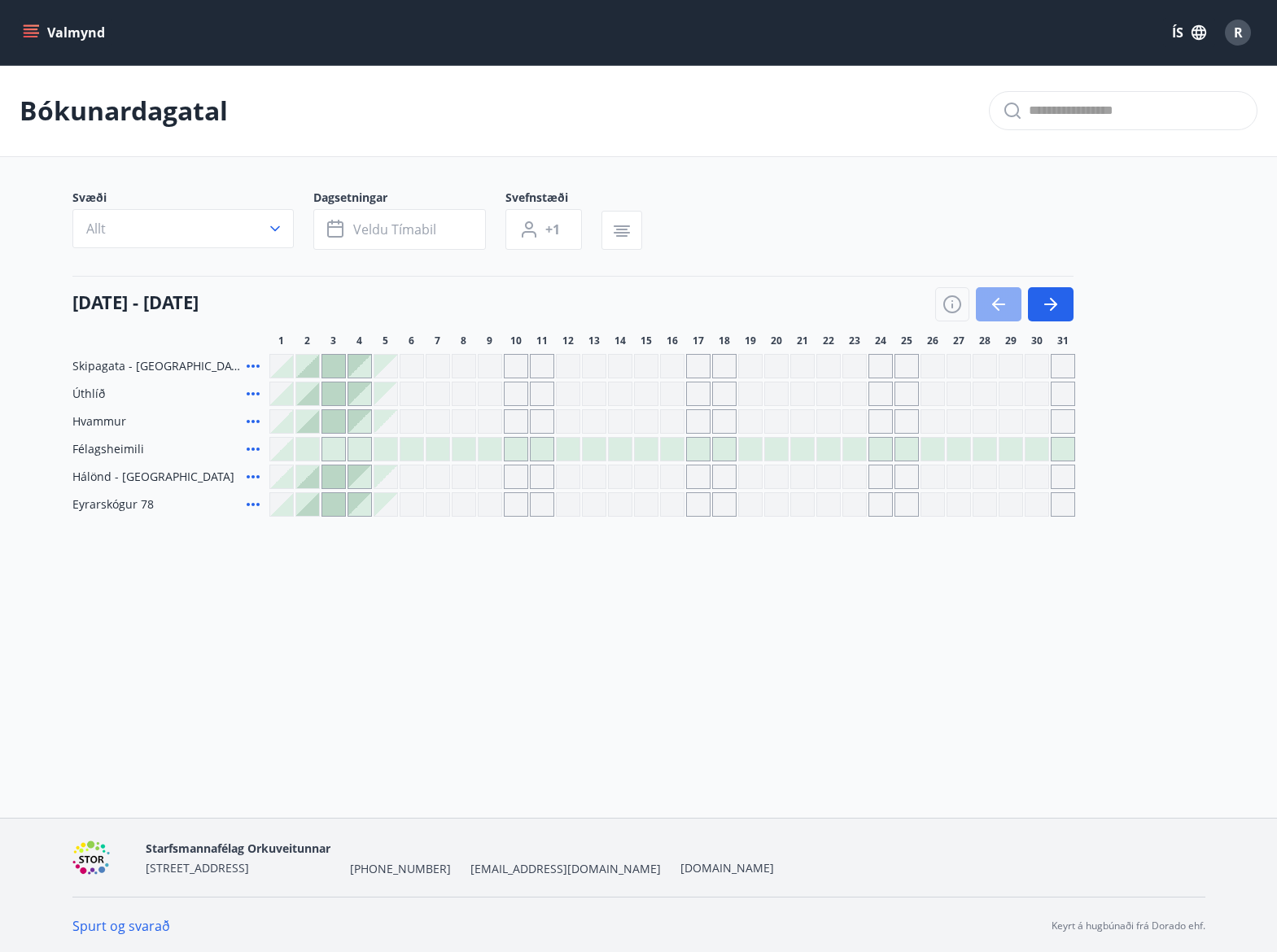
click at [993, 299] on icon "button" at bounding box center [998, 304] width 20 height 20
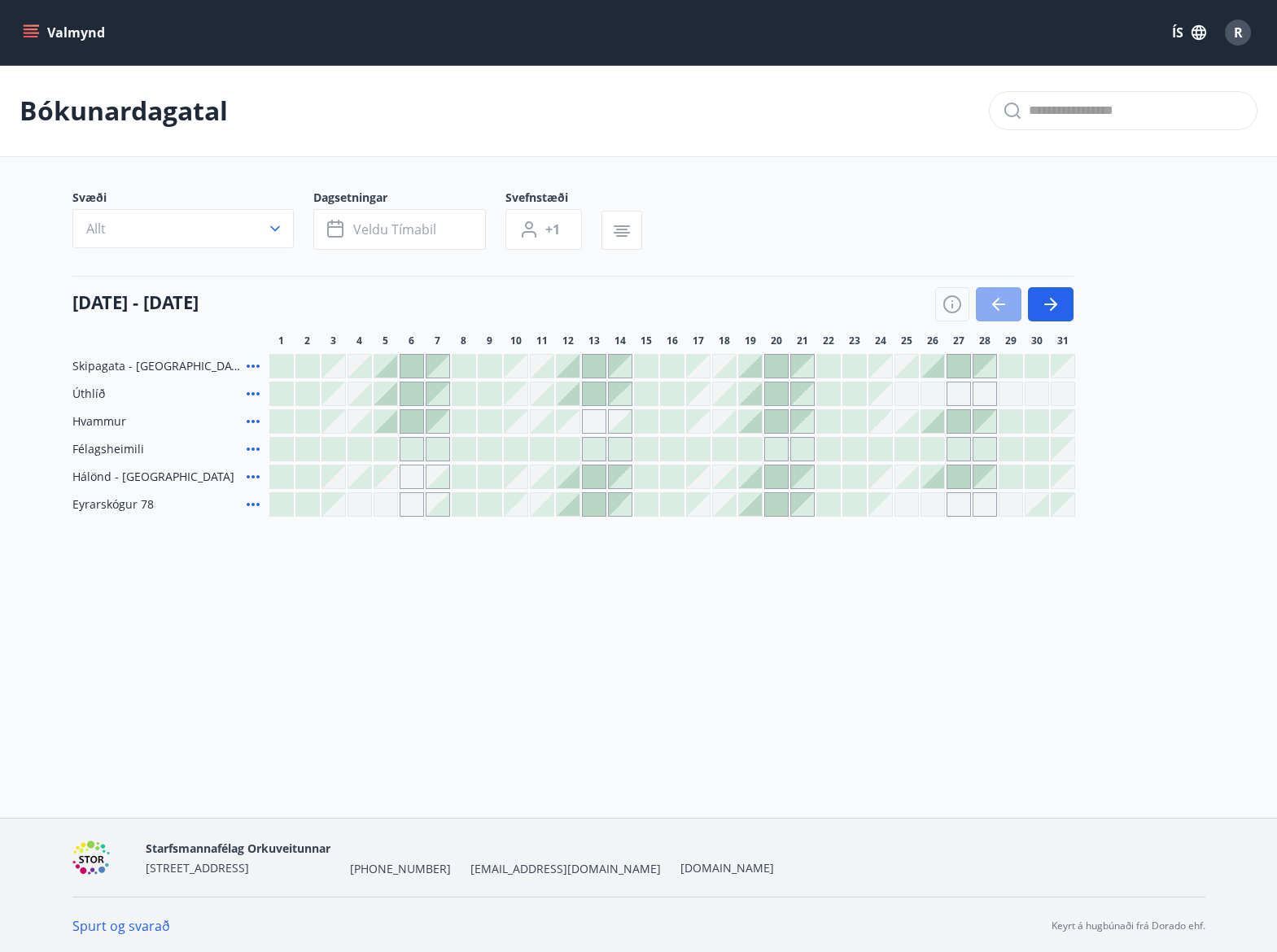
click at [995, 301] on icon "button" at bounding box center [996, 303] width 8 height 13
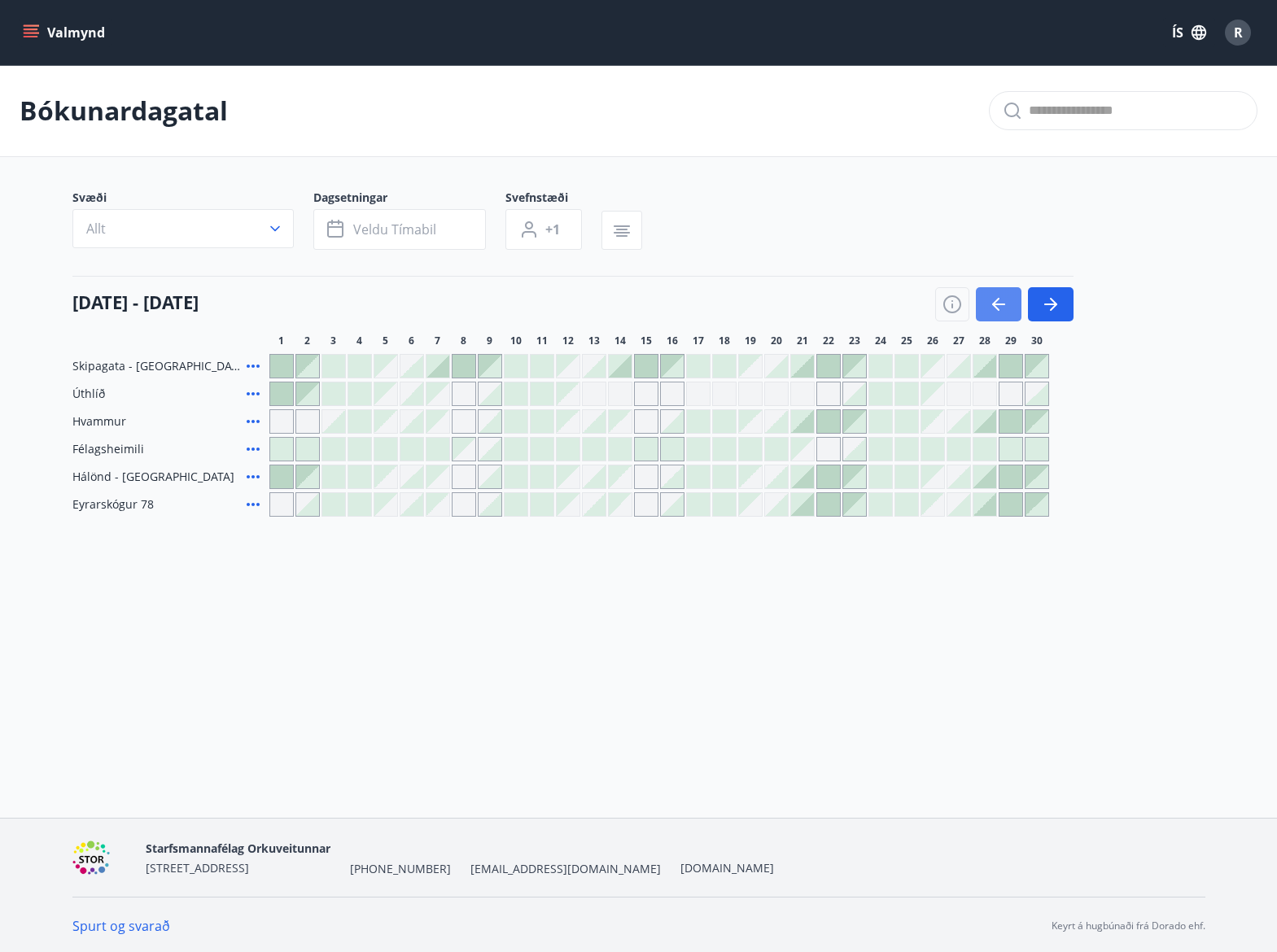
click at [995, 301] on icon "button" at bounding box center [996, 303] width 8 height 13
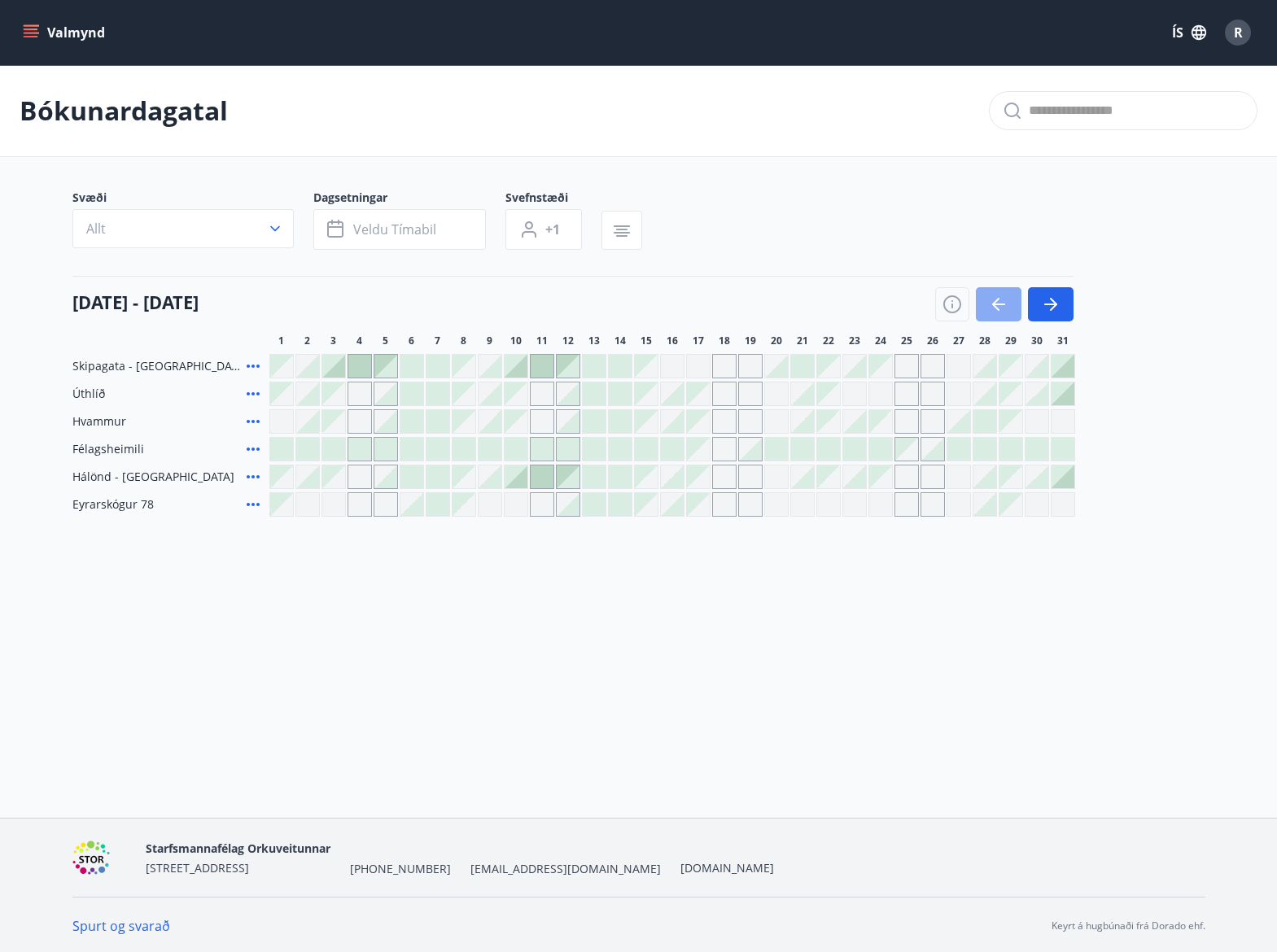
click at [995, 301] on icon "button" at bounding box center [996, 303] width 8 height 13
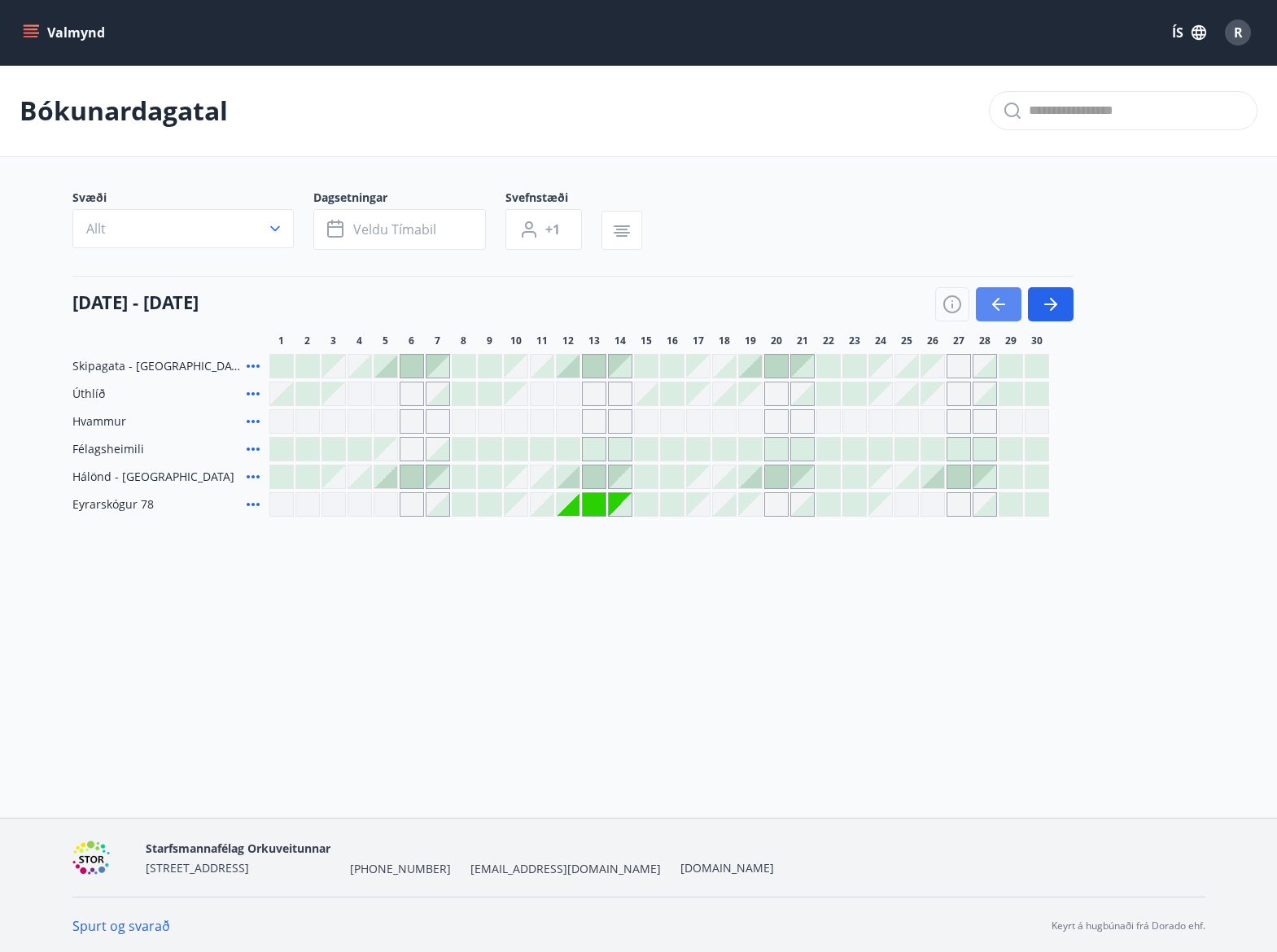
click at [995, 301] on icon "button" at bounding box center [996, 303] width 8 height 13
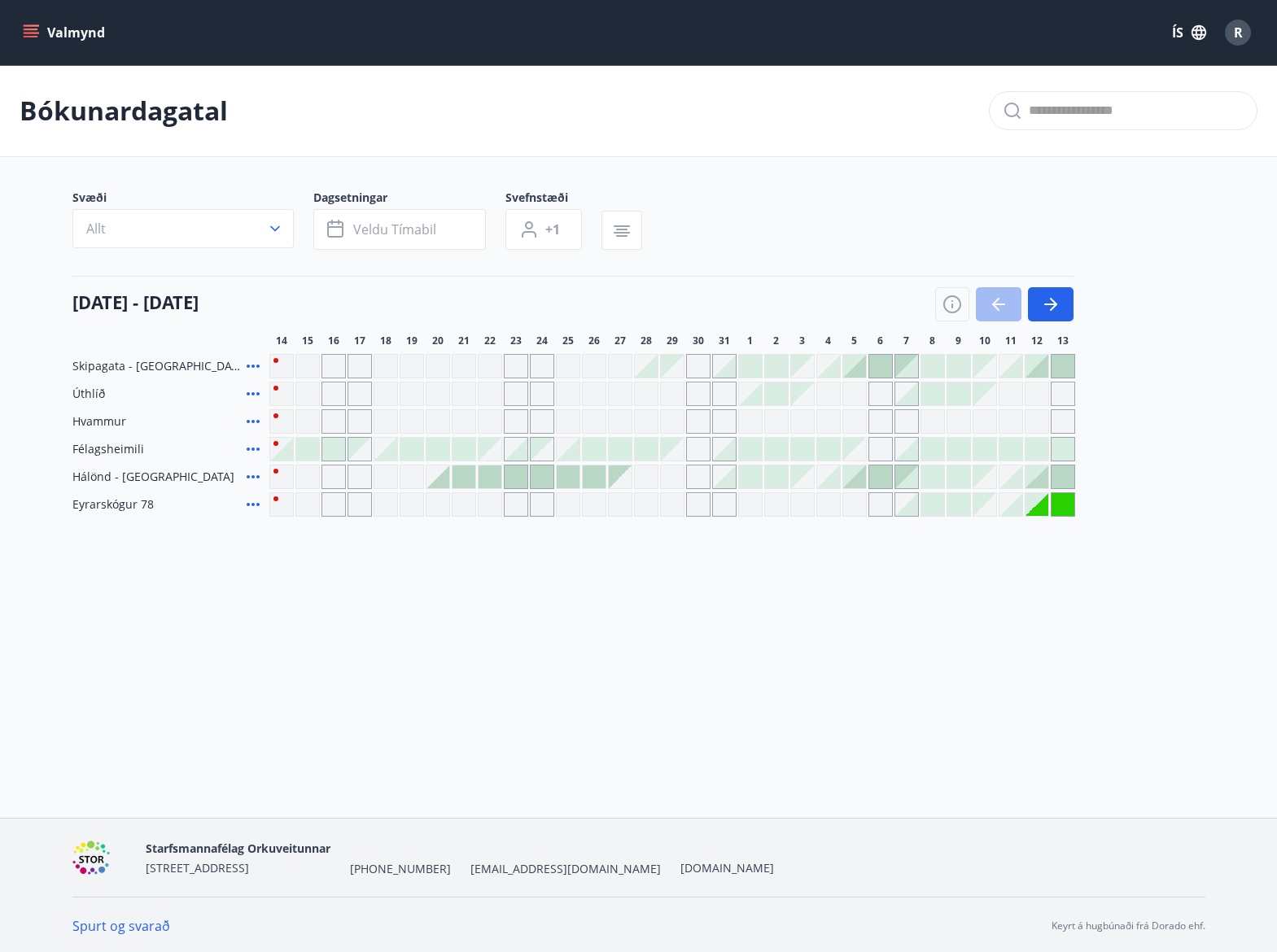
click at [1242, 31] on span "R" at bounding box center [1237, 32] width 9 height 18
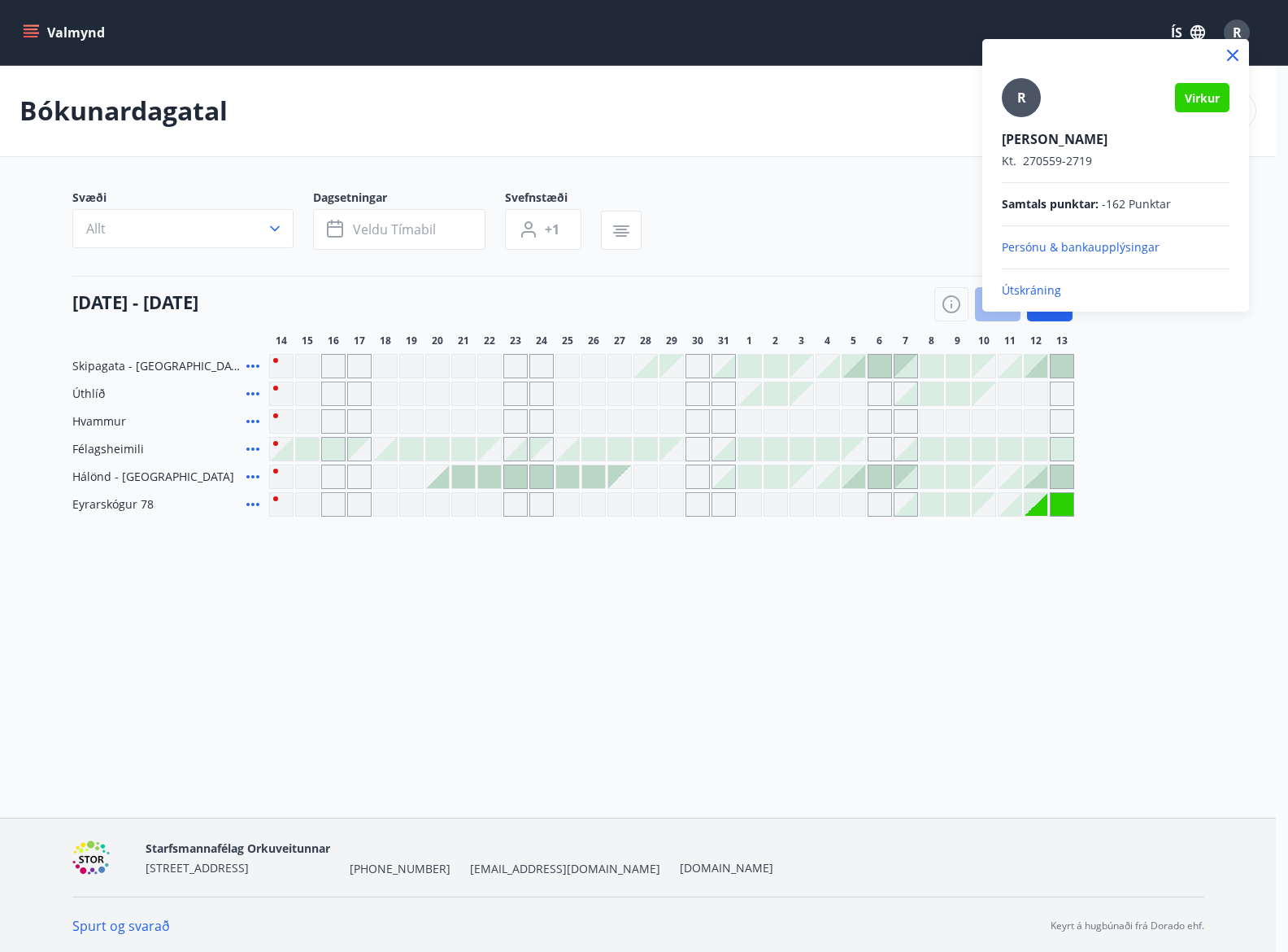
click at [1036, 288] on p "Útskráning" at bounding box center [1116, 290] width 228 height 17
